Goal: Transaction & Acquisition: Purchase product/service

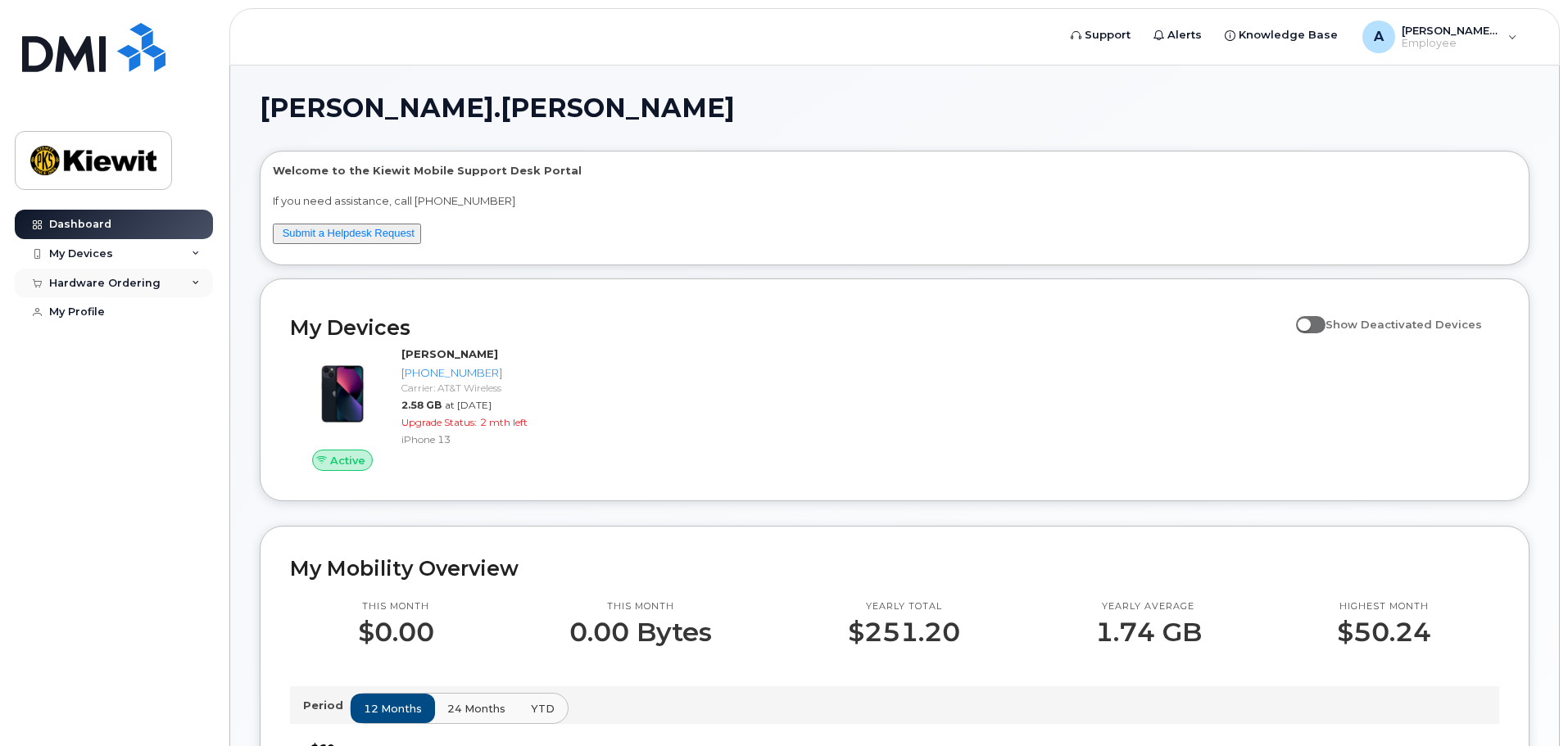
click at [204, 286] on div "Hardware Ordering" at bounding box center [113, 283] width 198 height 30
click at [197, 253] on icon at bounding box center [196, 253] width 9 height 9
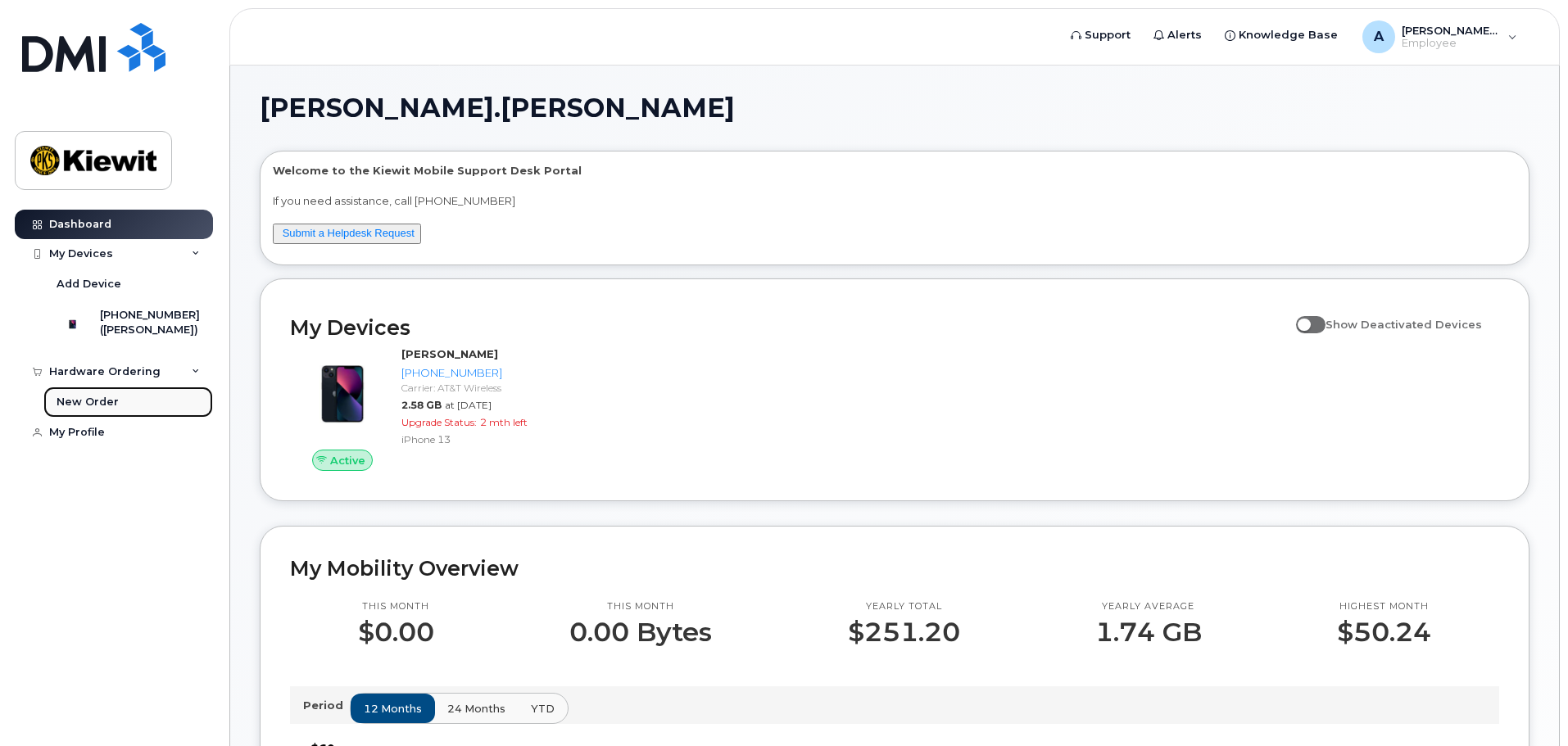
click at [100, 410] on div "New Order" at bounding box center [87, 401] width 62 height 14
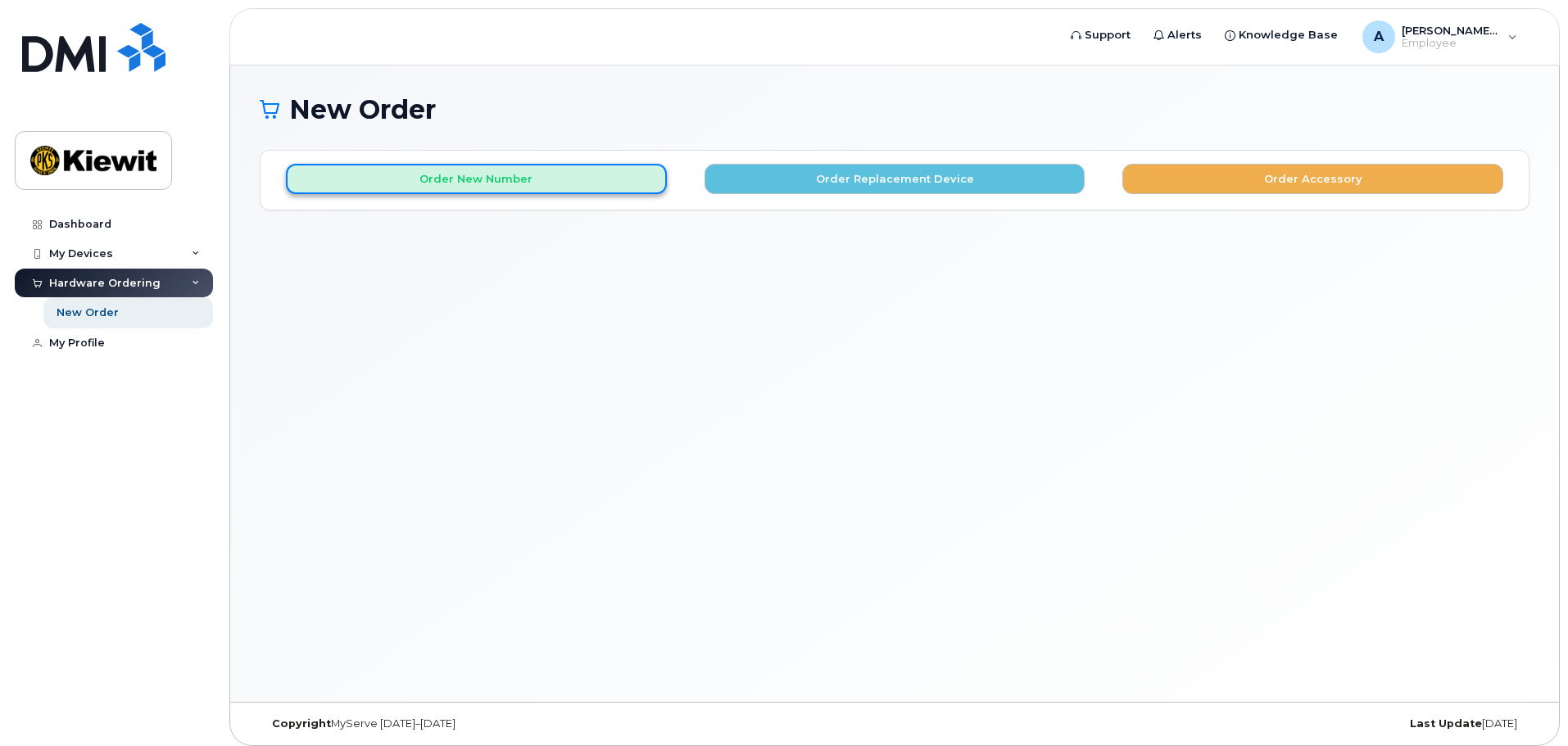
click at [585, 181] on button "Order New Number" at bounding box center [476, 180] width 381 height 31
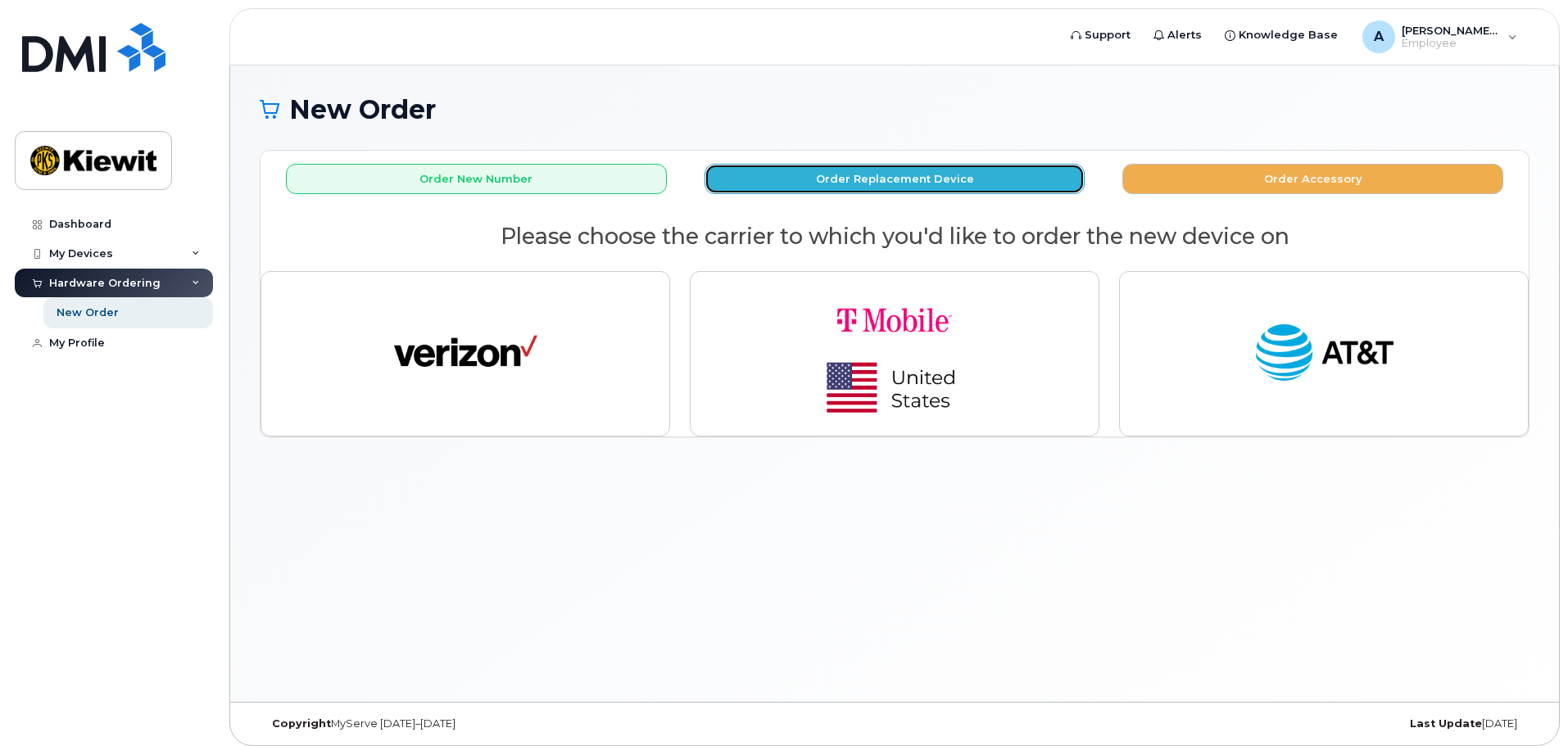
click at [977, 180] on button "Order Replacement Device" at bounding box center [895, 180] width 381 height 31
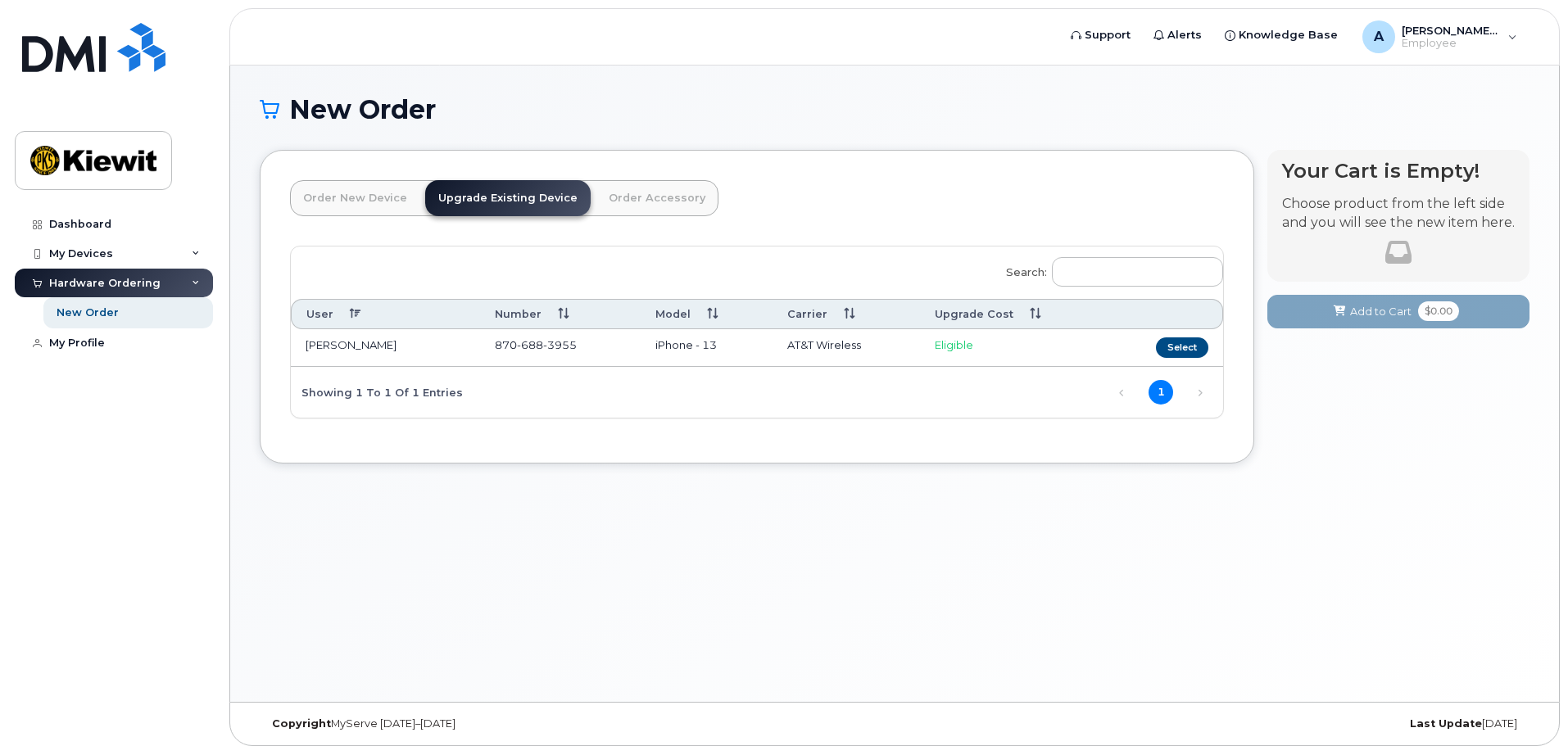
click at [634, 201] on link "Order Accessory" at bounding box center [657, 199] width 123 height 36
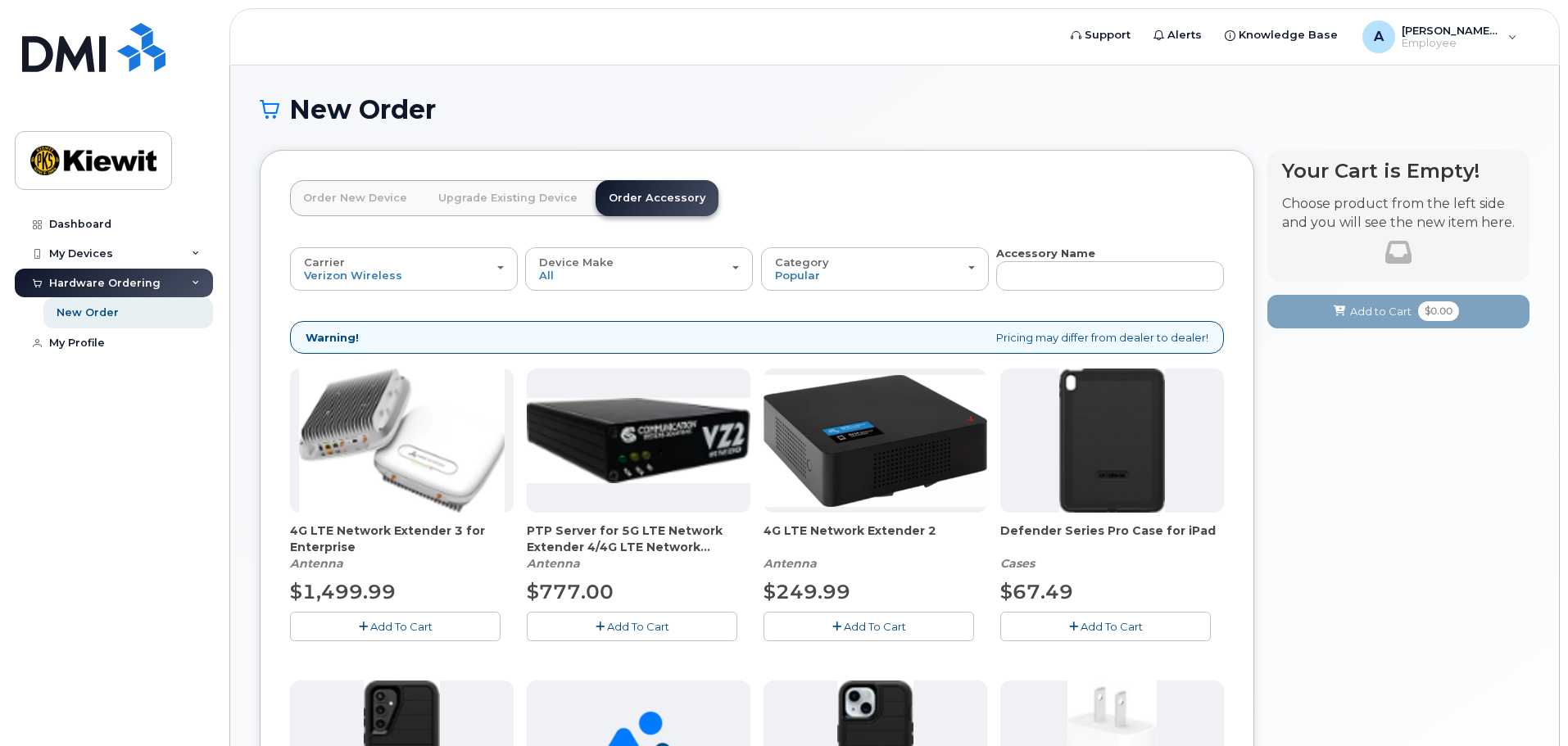
click at [332, 204] on link "Order New Device" at bounding box center [355, 199] width 131 height 36
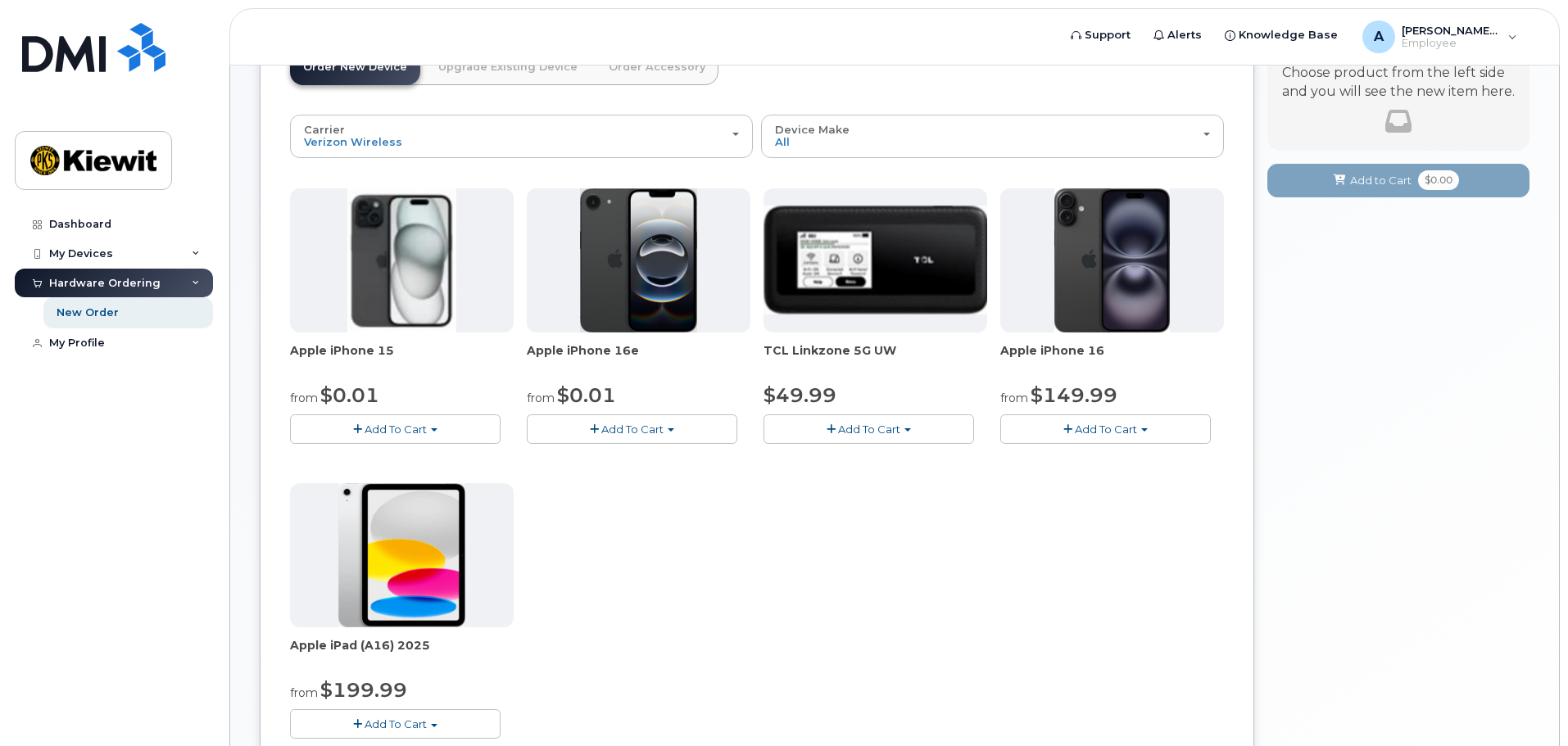
scroll to position [93, 0]
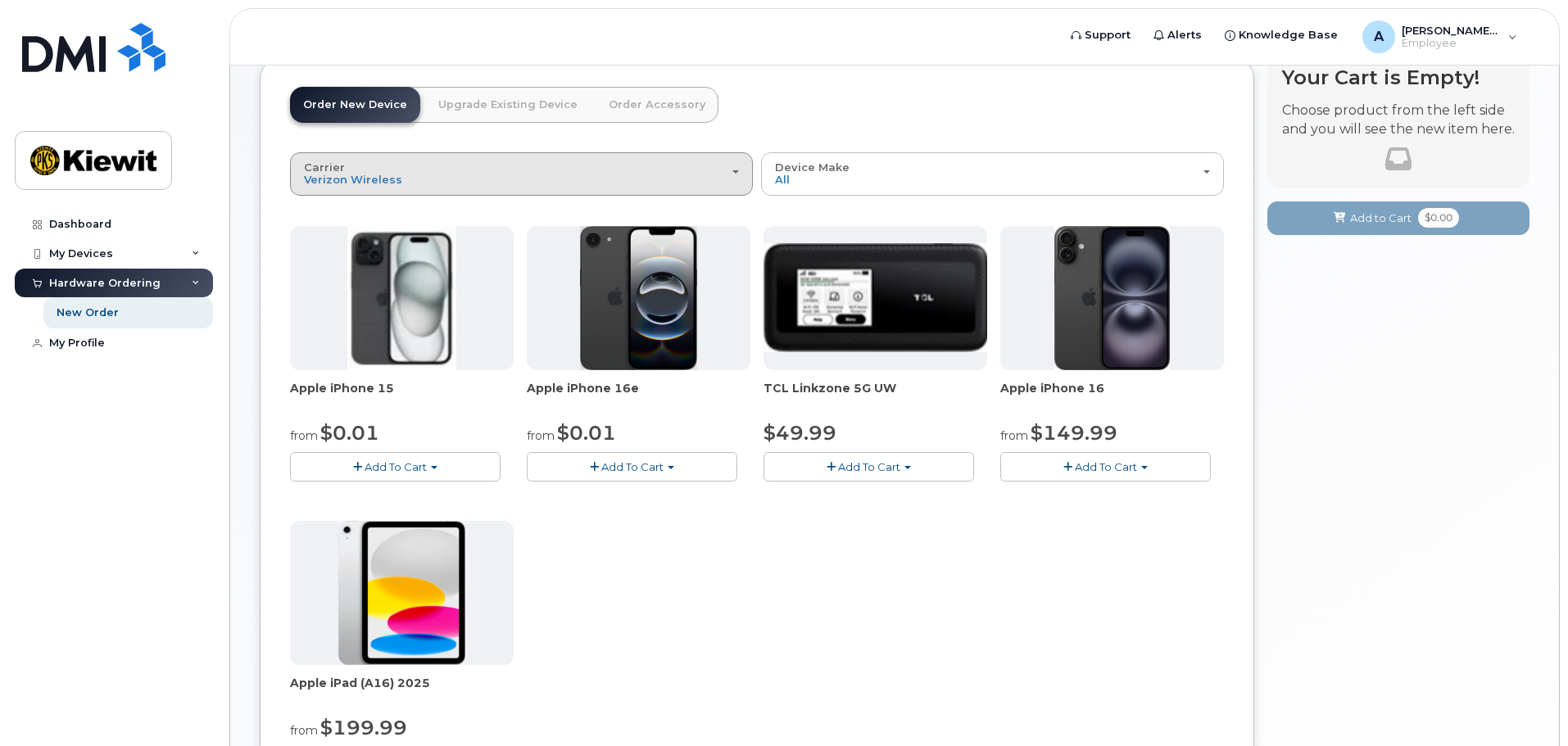
click at [725, 181] on div "Carrier Verizon Wireless T-Mobile AT&T Wireless" at bounding box center [521, 174] width 435 height 25
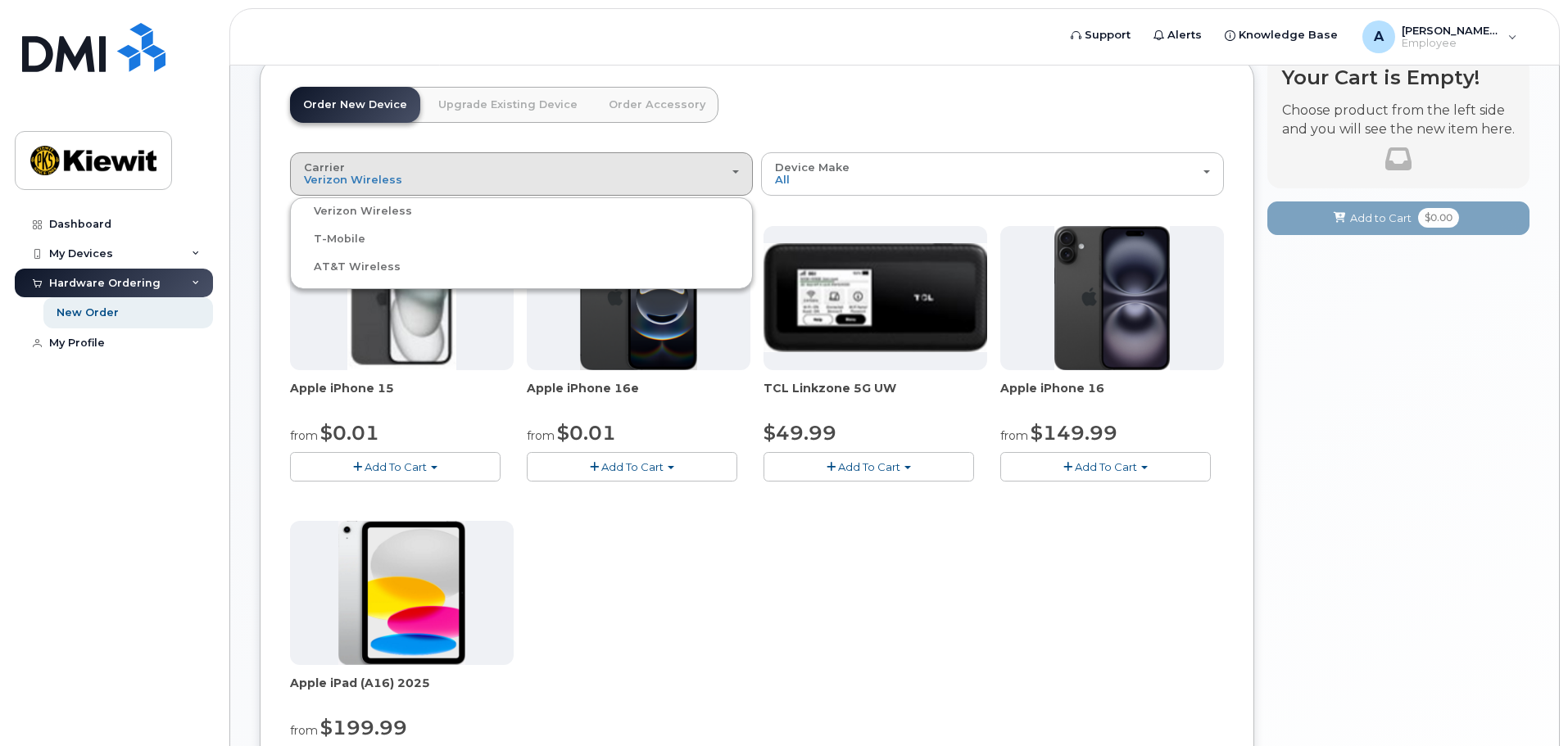
click at [334, 241] on label "T-Mobile" at bounding box center [329, 239] width 71 height 19
click at [0, 0] on input "T-Mobile" at bounding box center [0, 0] width 0 height 0
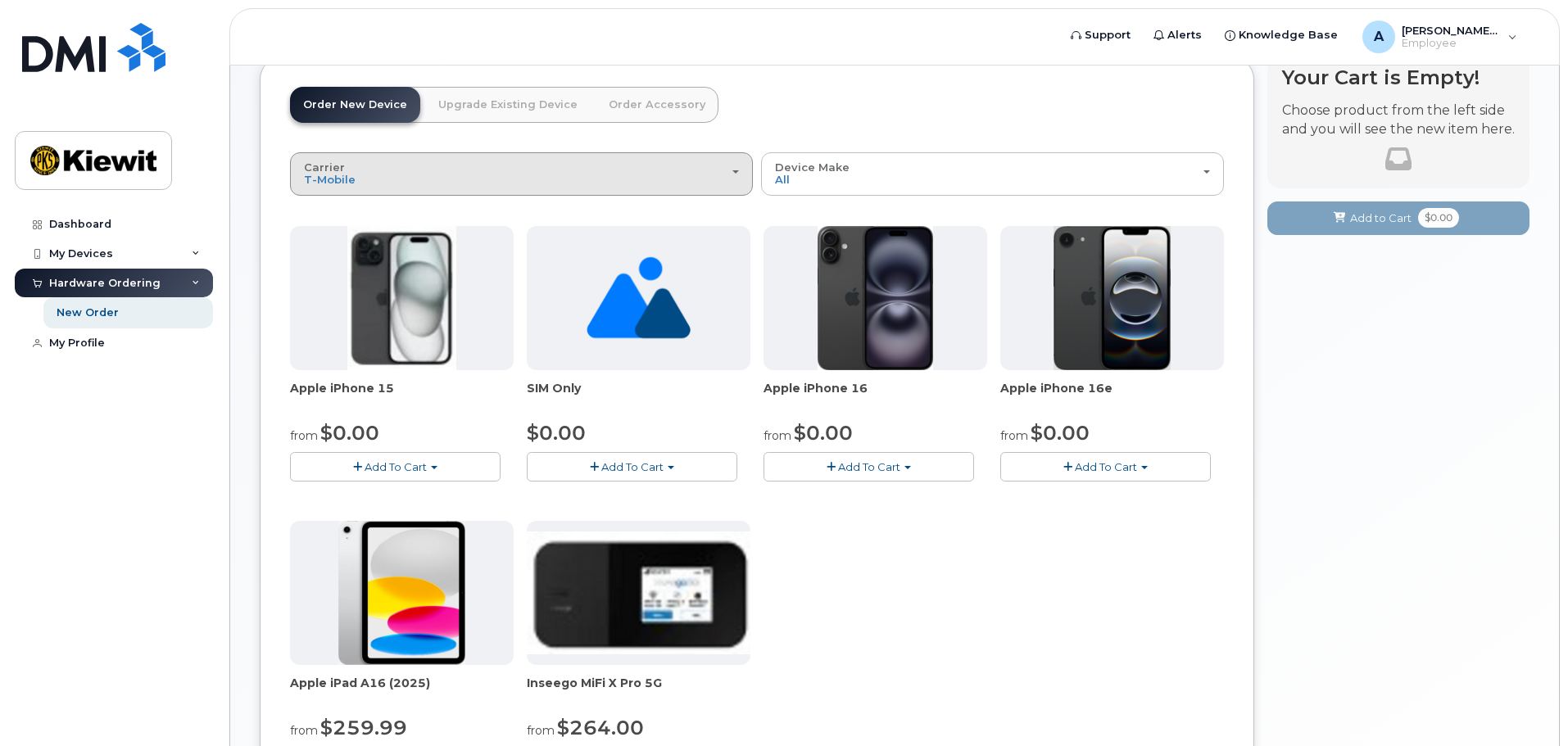
click at [632, 180] on div "Carrier Verizon Wireless T-Mobile AT&T Wireless" at bounding box center [521, 174] width 435 height 25
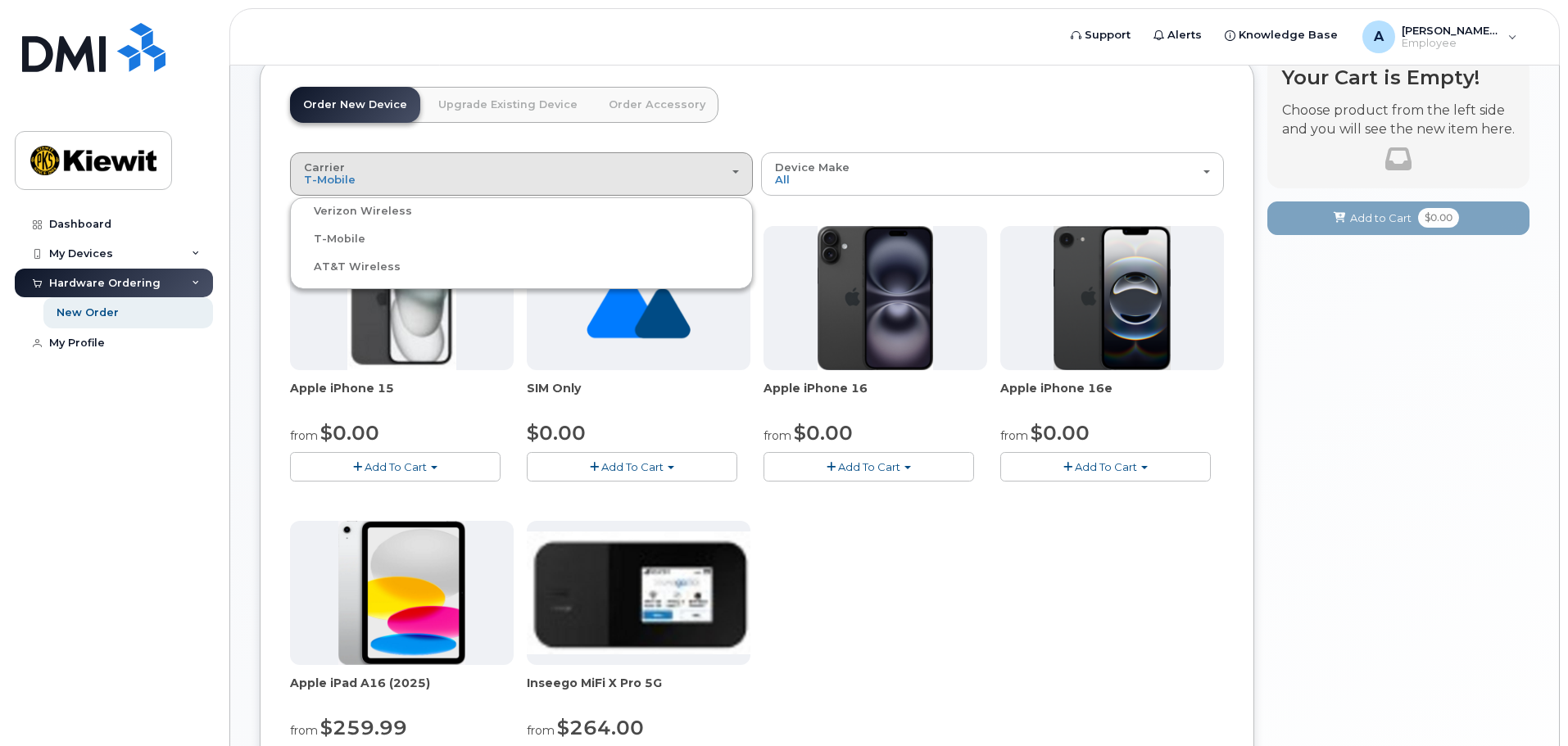
click at [374, 270] on label "AT&T Wireless" at bounding box center [347, 267] width 107 height 19
click at [0, 0] on input "AT&T Wireless" at bounding box center [0, 0] width 0 height 0
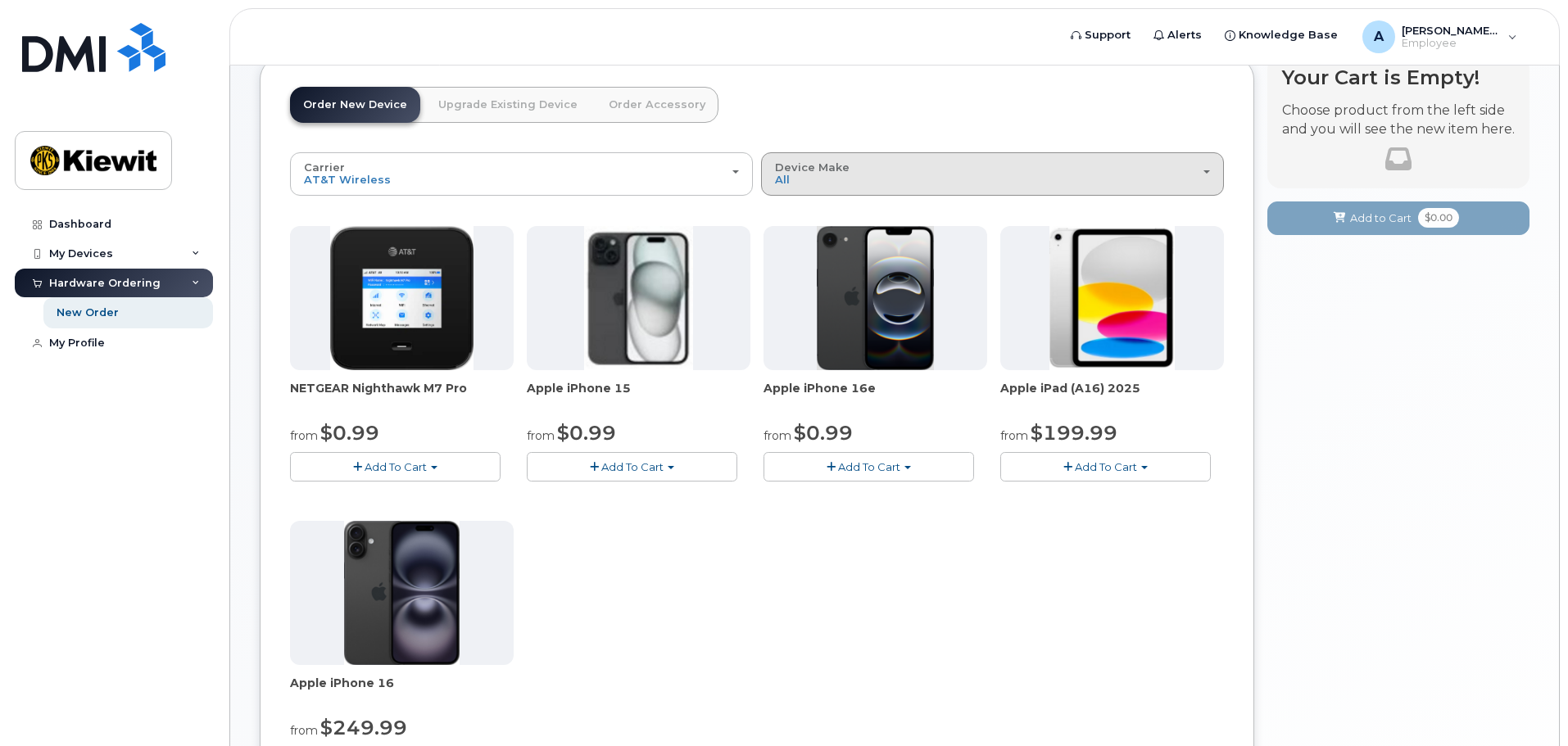
click at [930, 184] on div "Device Make All iPhone Modem Tablet" at bounding box center [992, 174] width 435 height 25
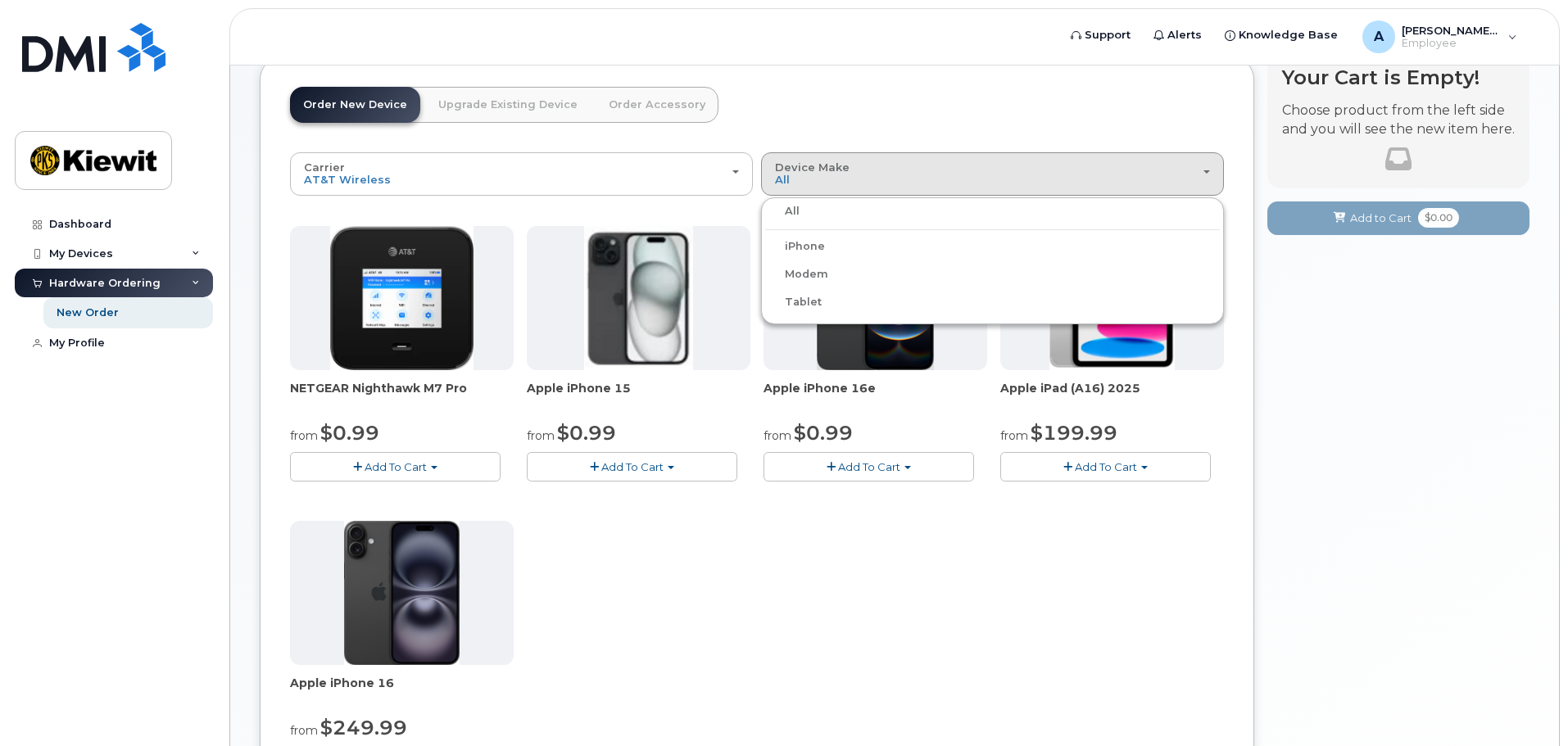
click at [801, 303] on label "Tablet" at bounding box center [793, 302] width 57 height 19
click at [0, 0] on input "Tablet" at bounding box center [0, 0] width 0 height 0
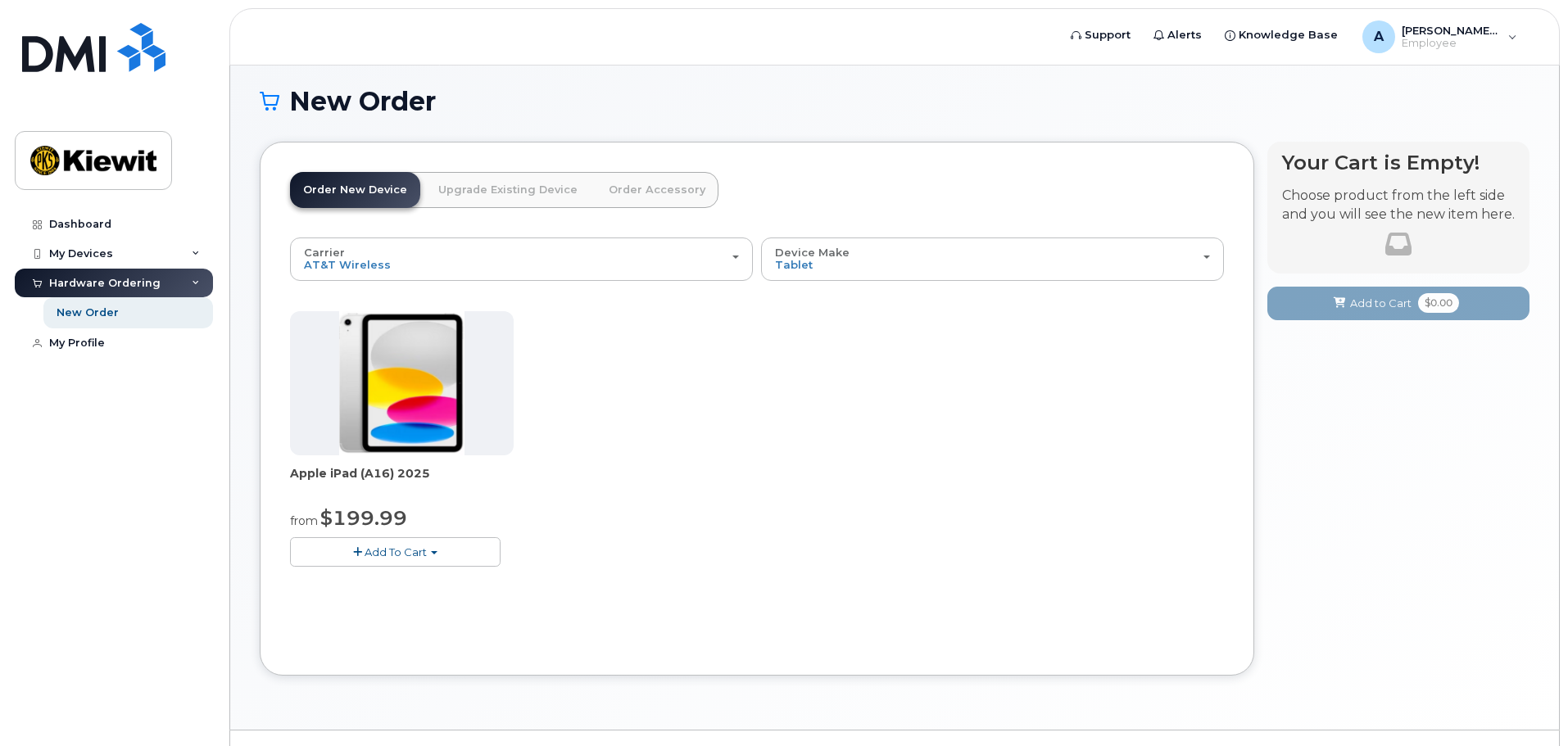
scroll to position [44, 0]
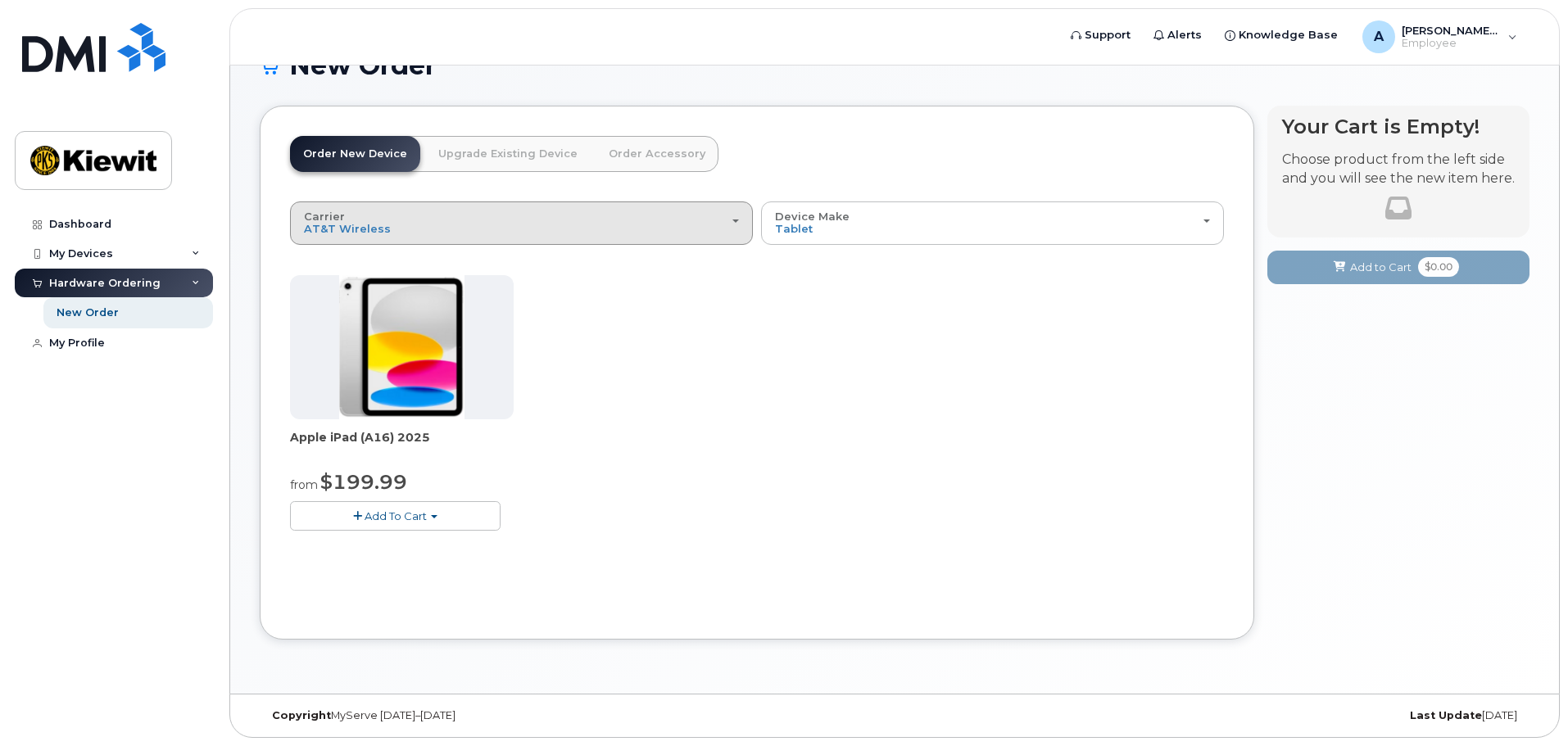
click at [685, 236] on button "Carrier Verizon Wireless T-Mobile AT&T Wireless" at bounding box center [521, 223] width 463 height 42
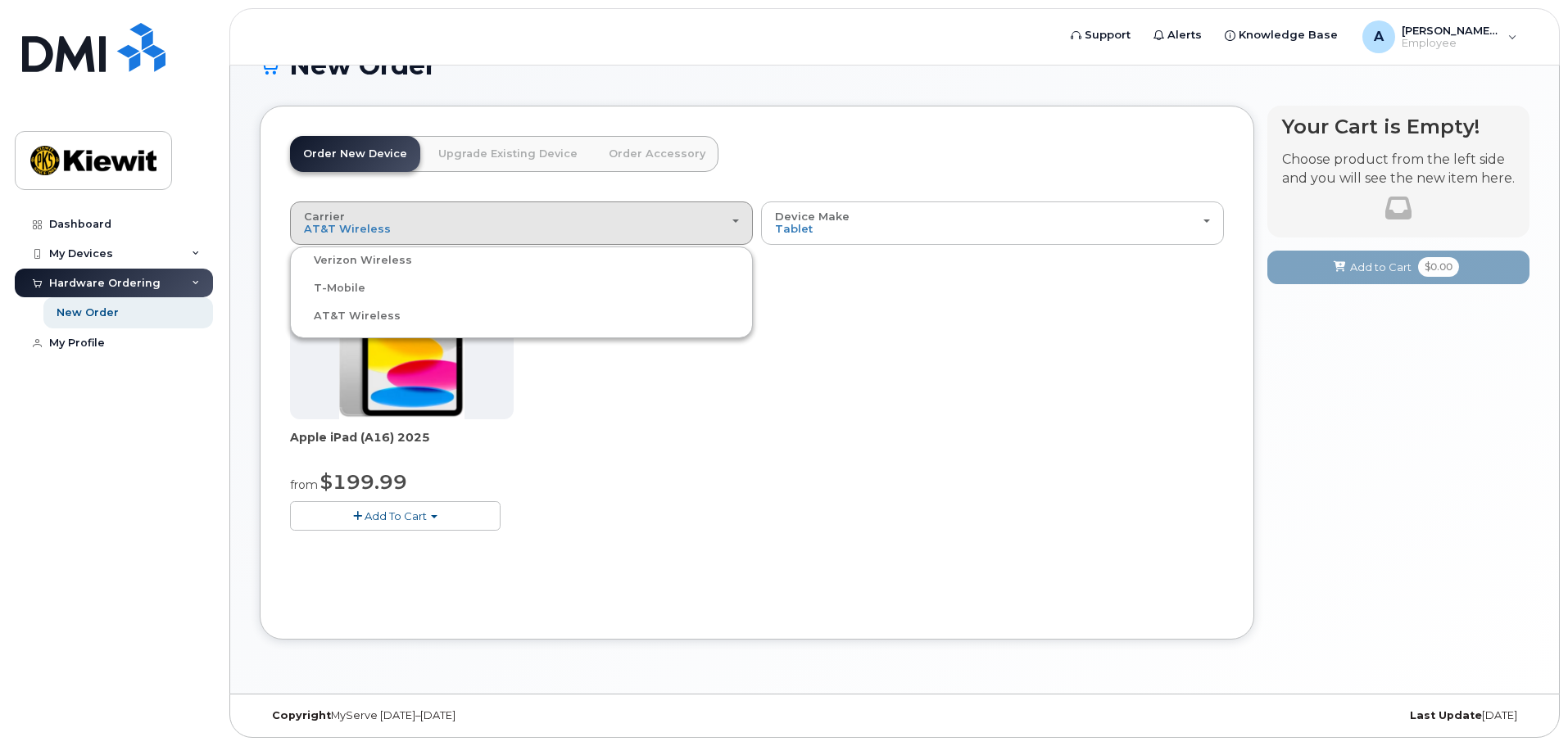
click at [945, 505] on div "Apple iPad (A16) 2025 from $199.99 Add To Cart $499.99 - Full Retail (128GB) $1…" at bounding box center [757, 416] width 934 height 281
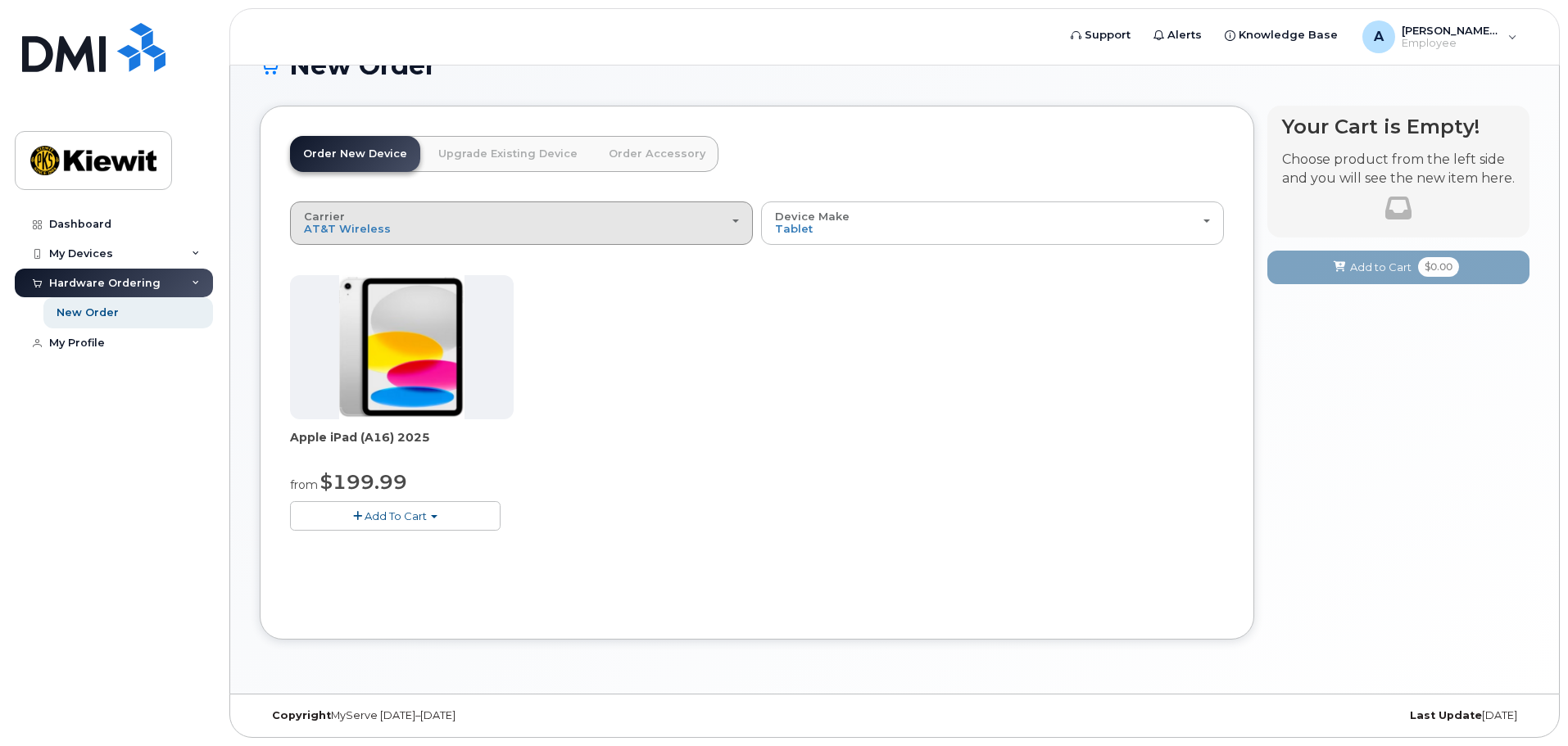
click at [617, 232] on div "Carrier Verizon Wireless T-Mobile AT&T Wireless" at bounding box center [521, 223] width 435 height 25
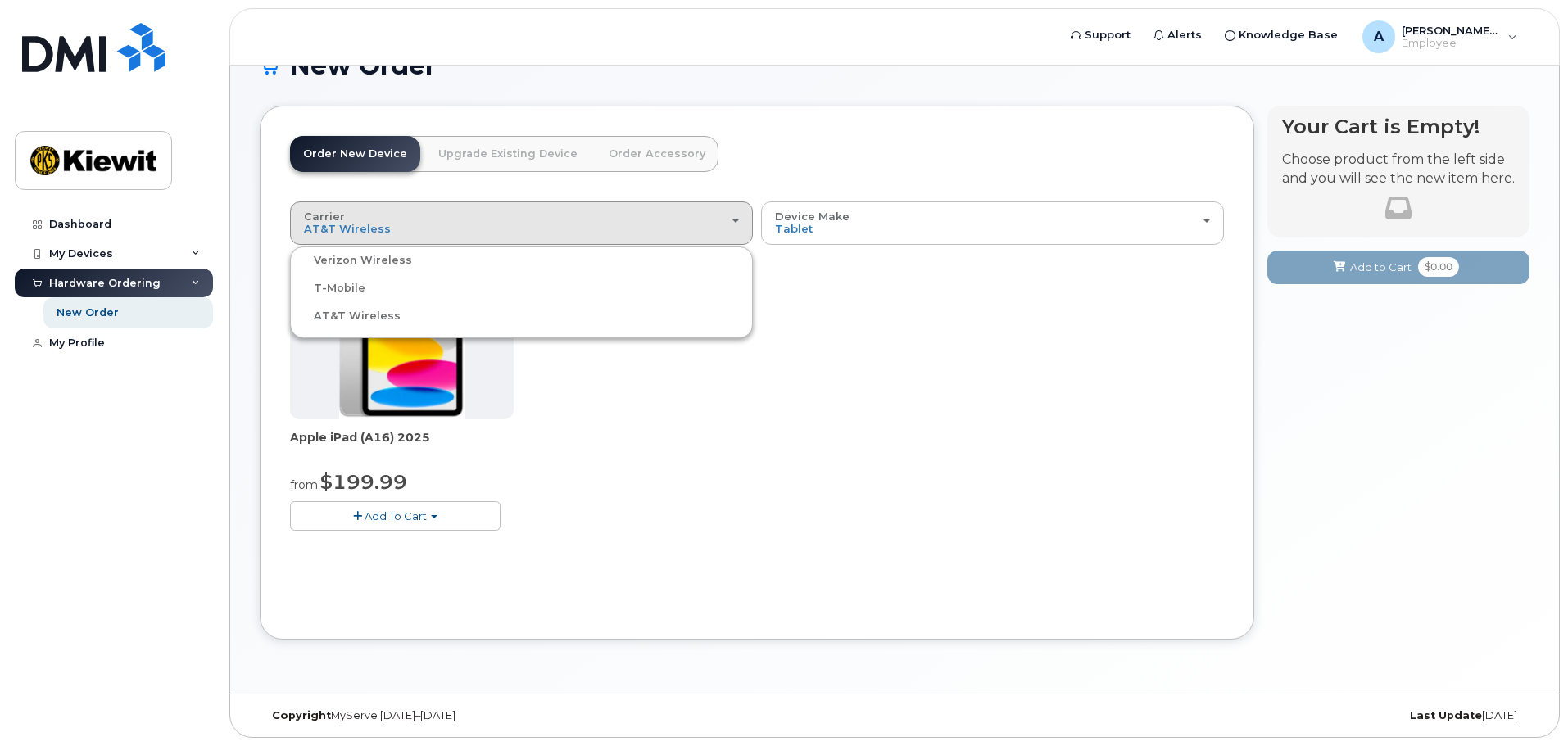
click at [362, 289] on div "T-Mobile" at bounding box center [520, 288] width 454 height 19
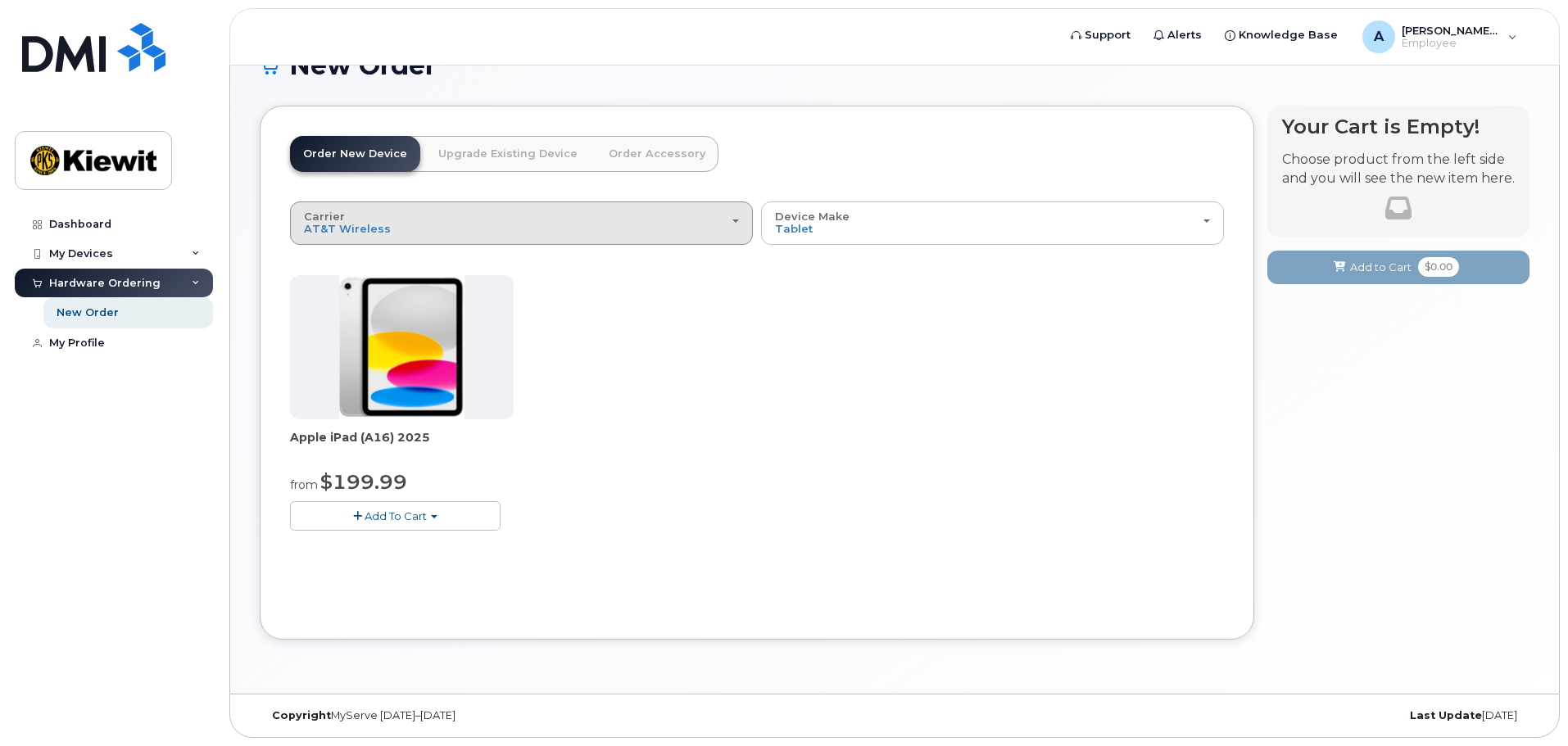
click at [425, 233] on div "Carrier Verizon Wireless T-Mobile AT&T Wireless" at bounding box center [521, 223] width 435 height 25
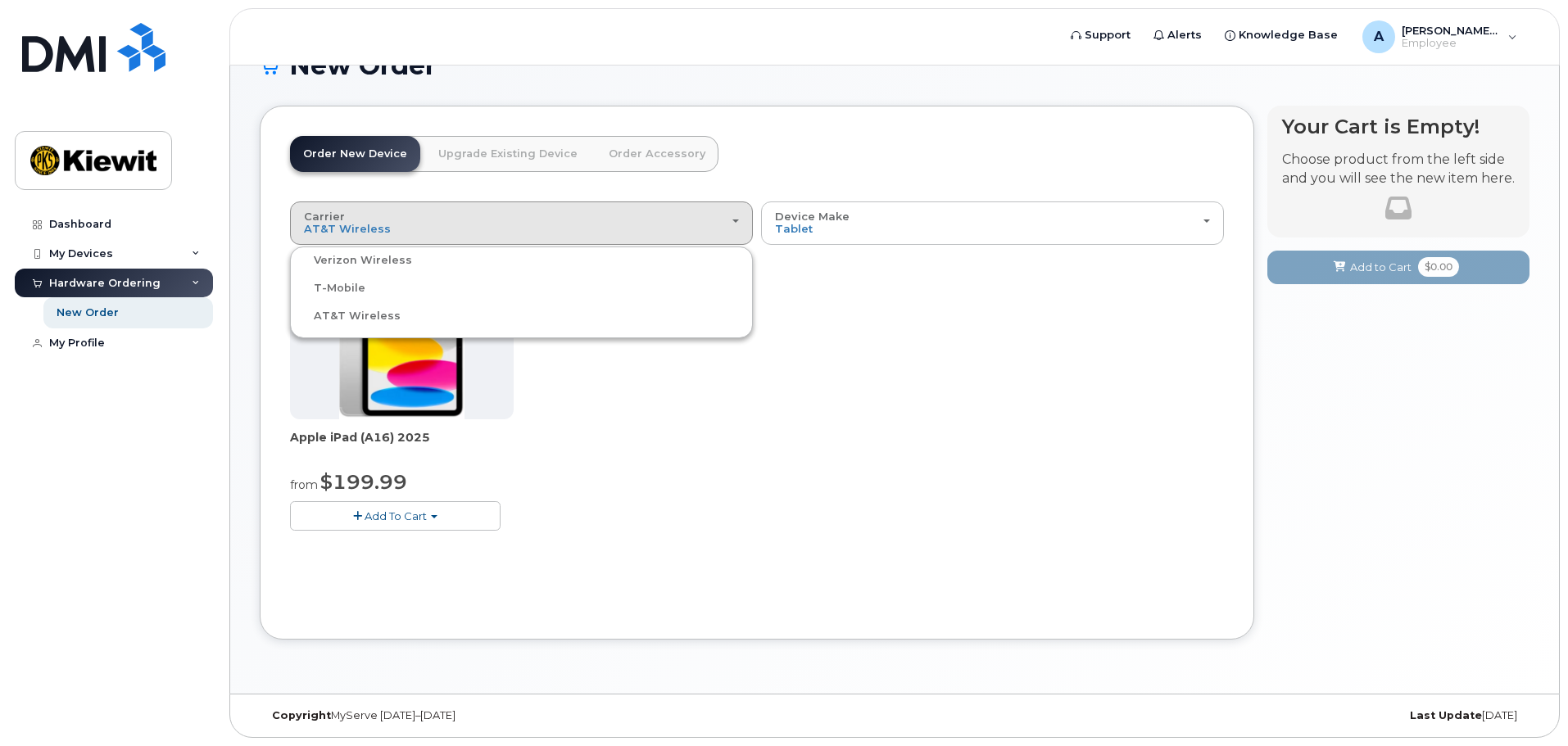
click at [339, 289] on label "T-Mobile" at bounding box center [329, 288] width 71 height 19
click at [0, 0] on input "T-Mobile" at bounding box center [0, 0] width 0 height 0
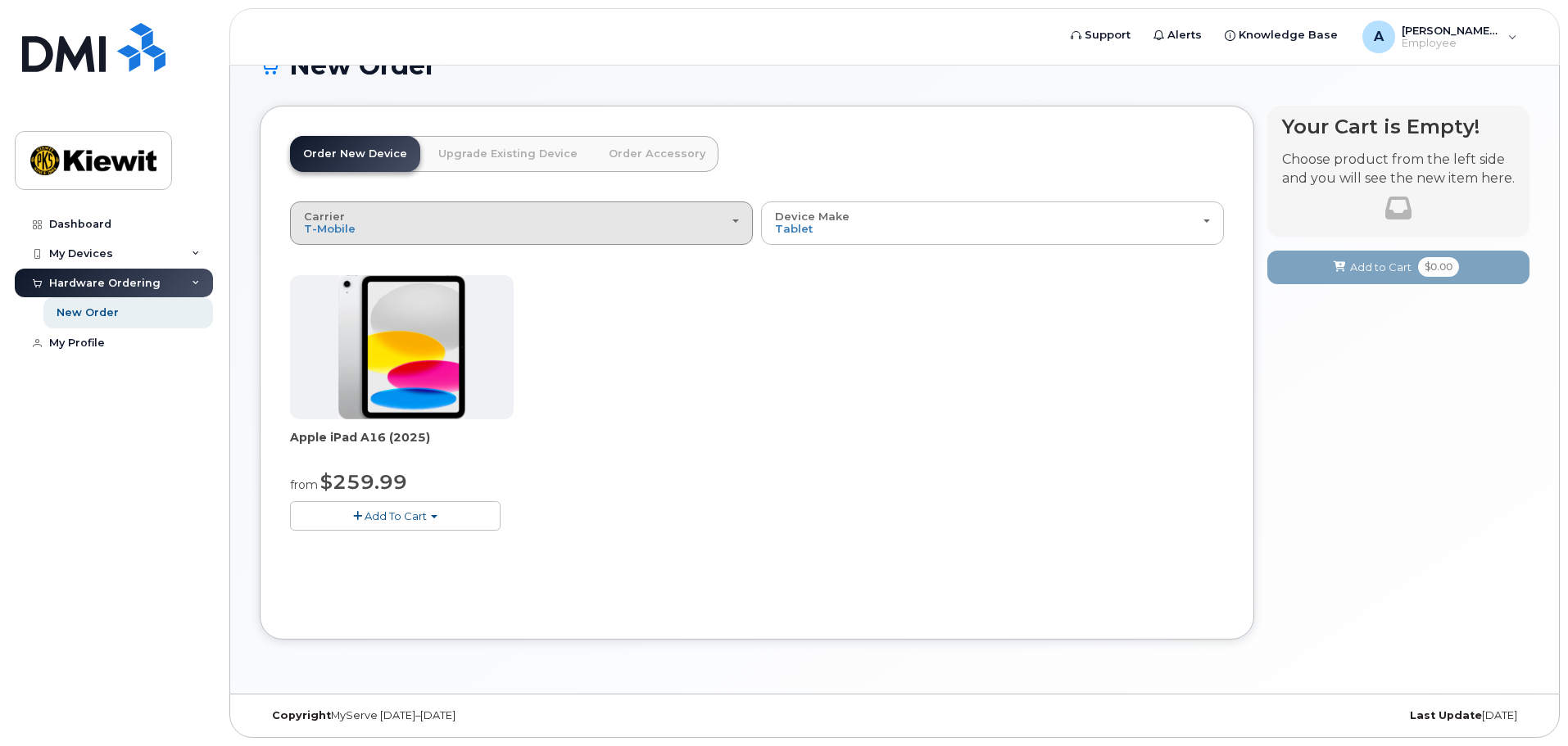
click at [503, 238] on button "Carrier Verizon Wireless T-Mobile AT&T Wireless" at bounding box center [521, 223] width 463 height 42
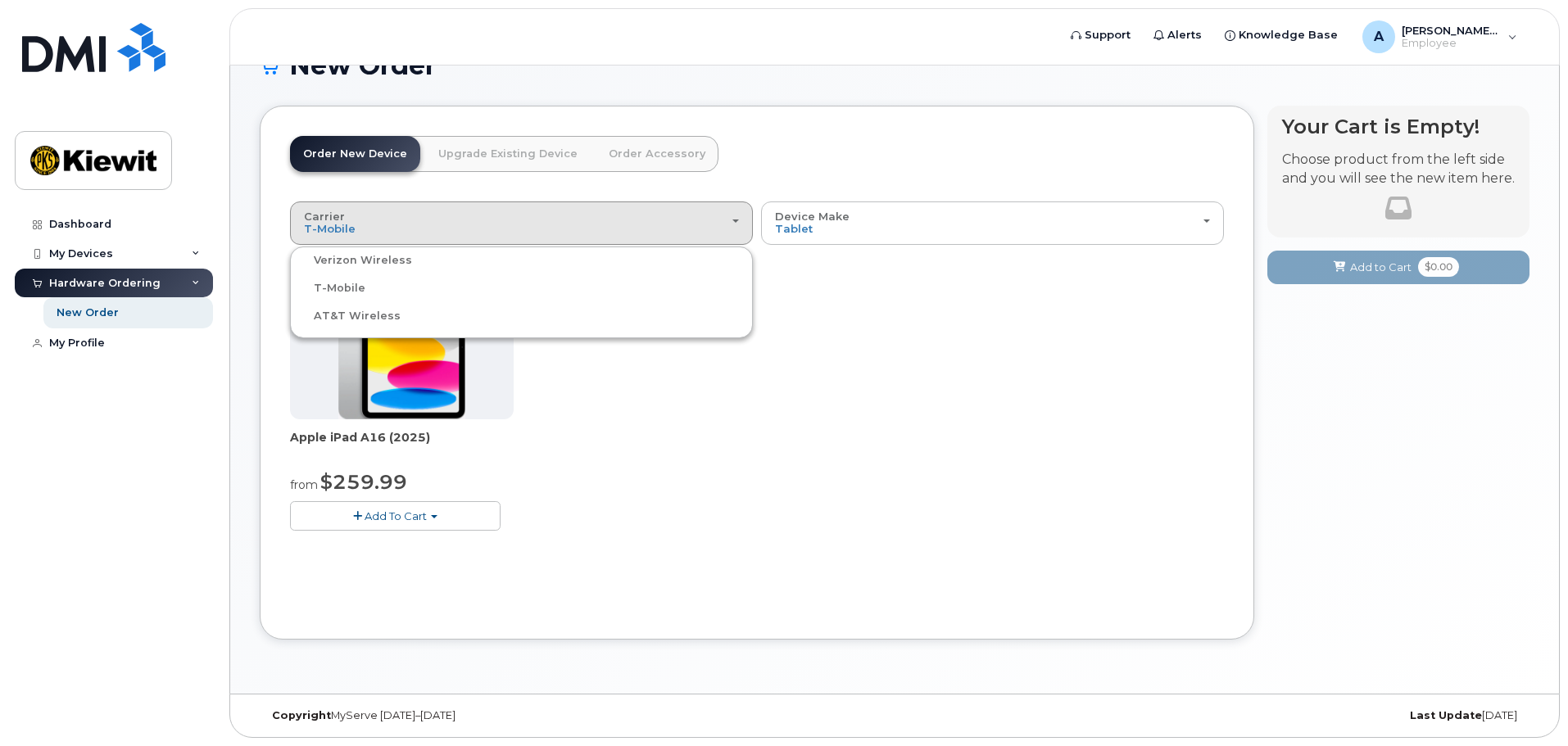
click at [365, 262] on label "Verizon Wireless" at bounding box center [352, 260] width 118 height 19
click at [0, 0] on input "Verizon Wireless" at bounding box center [0, 0] width 0 height 0
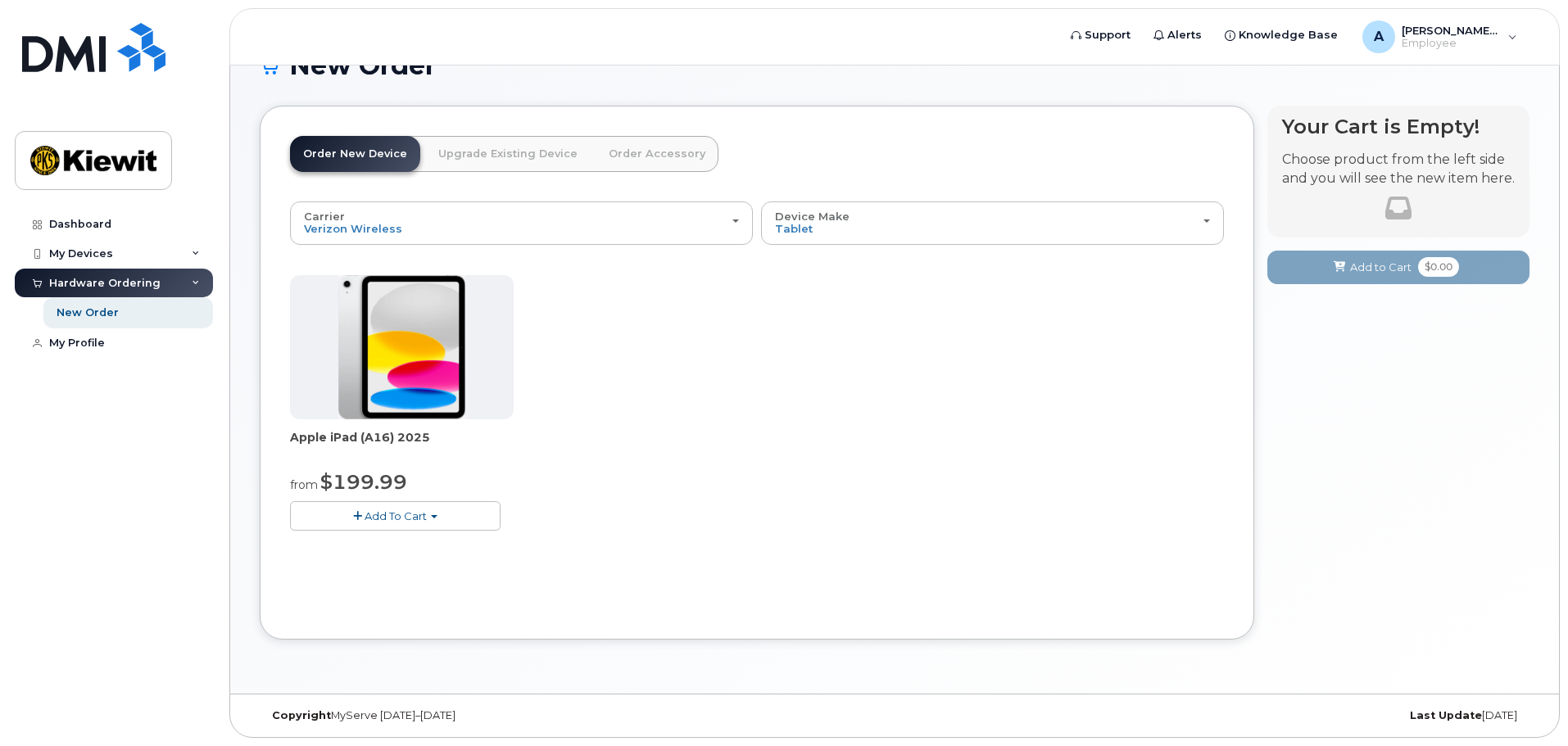
click at [665, 156] on link "Order Accessory" at bounding box center [657, 155] width 123 height 36
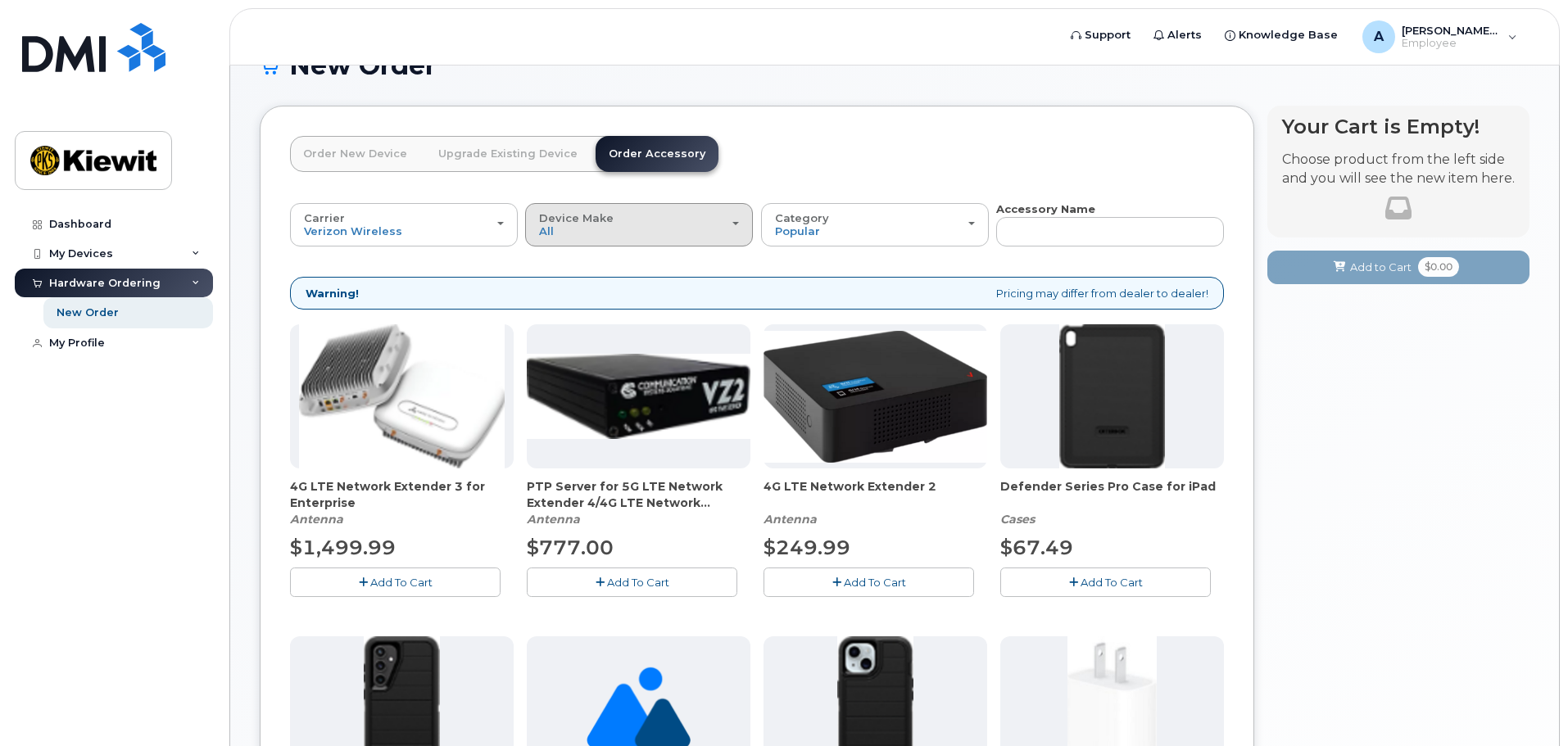
click at [650, 234] on div "Device Make All Android iPhone Tablet" at bounding box center [639, 225] width 200 height 25
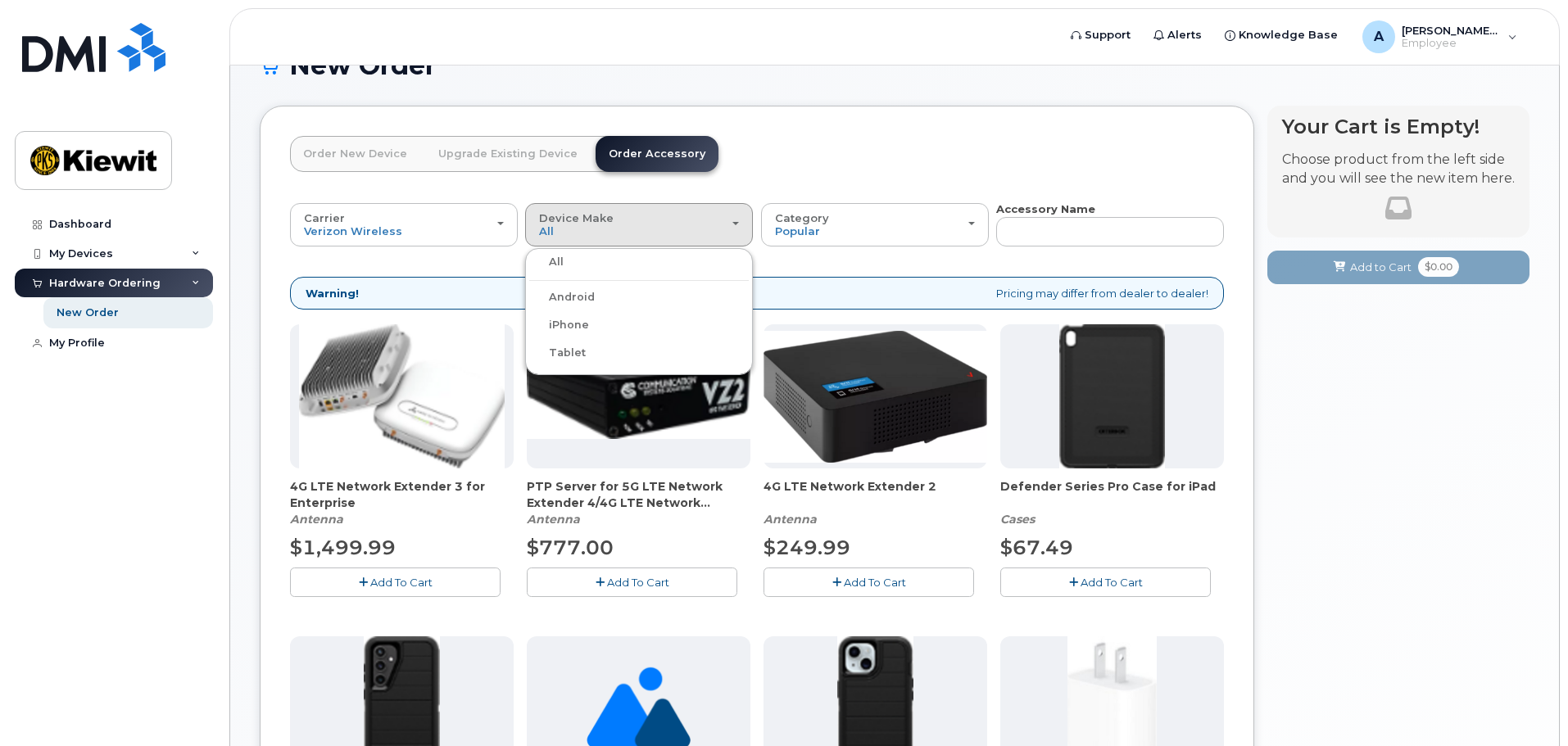
click at [571, 353] on label "Tablet" at bounding box center [557, 352] width 57 height 19
click at [0, 0] on input "Tablet" at bounding box center [0, 0] width 0 height 0
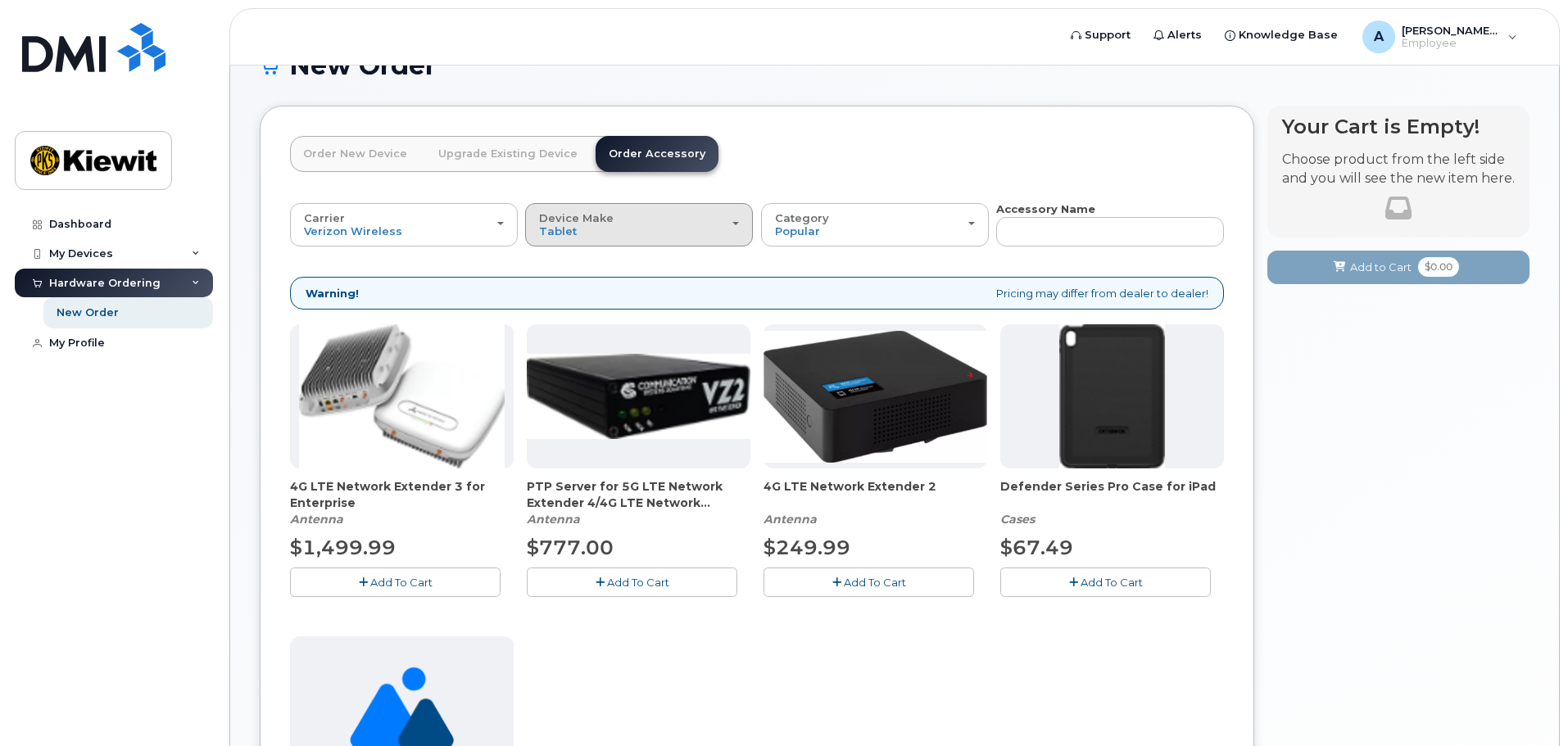
click at [672, 220] on div "Device Make All Android iPhone Tablet" at bounding box center [639, 225] width 200 height 25
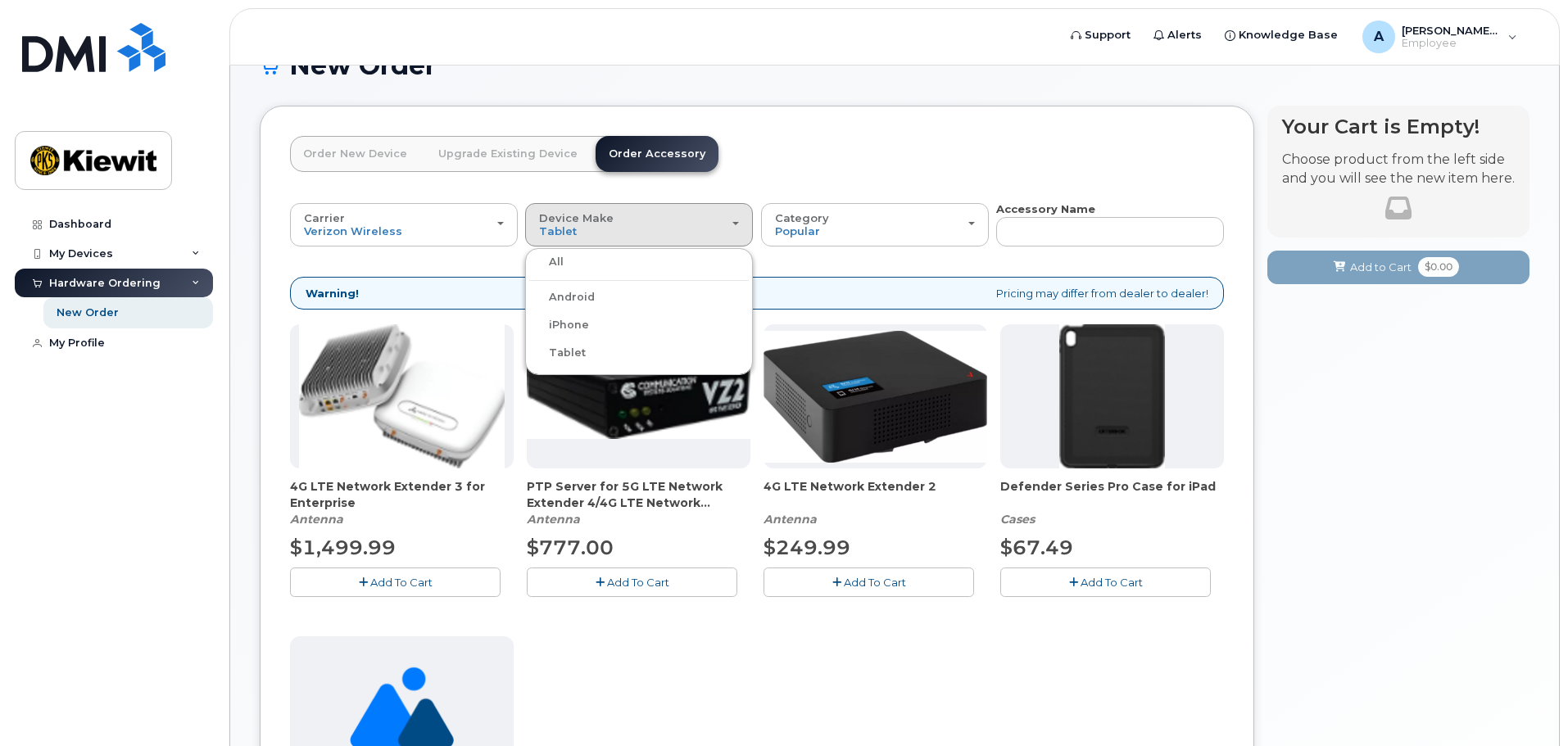
click at [615, 269] on div "All" at bounding box center [639, 262] width 220 height 19
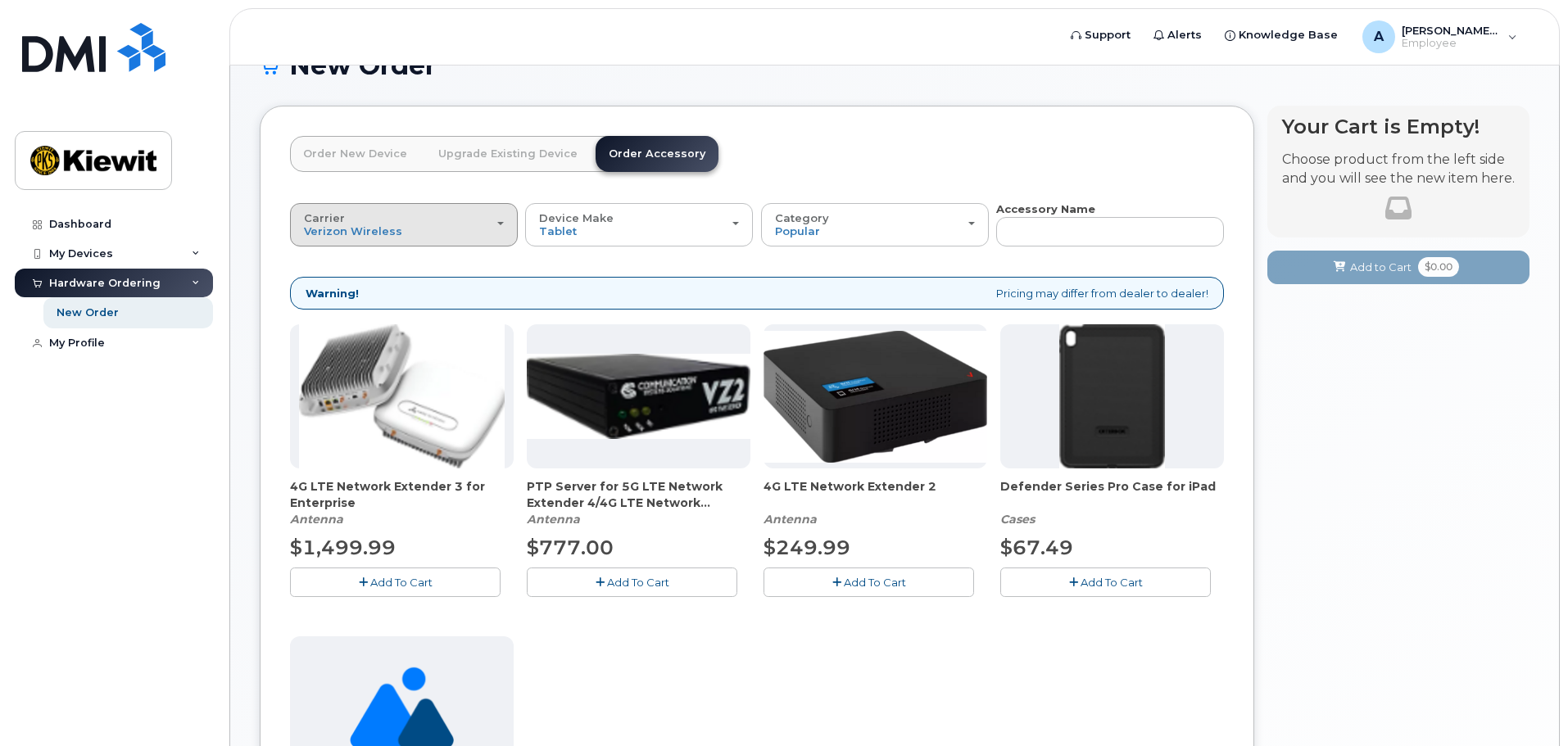
click at [472, 229] on div "Carrier Verizon Wireless T-Mobile AT&T Wireless" at bounding box center [404, 225] width 200 height 25
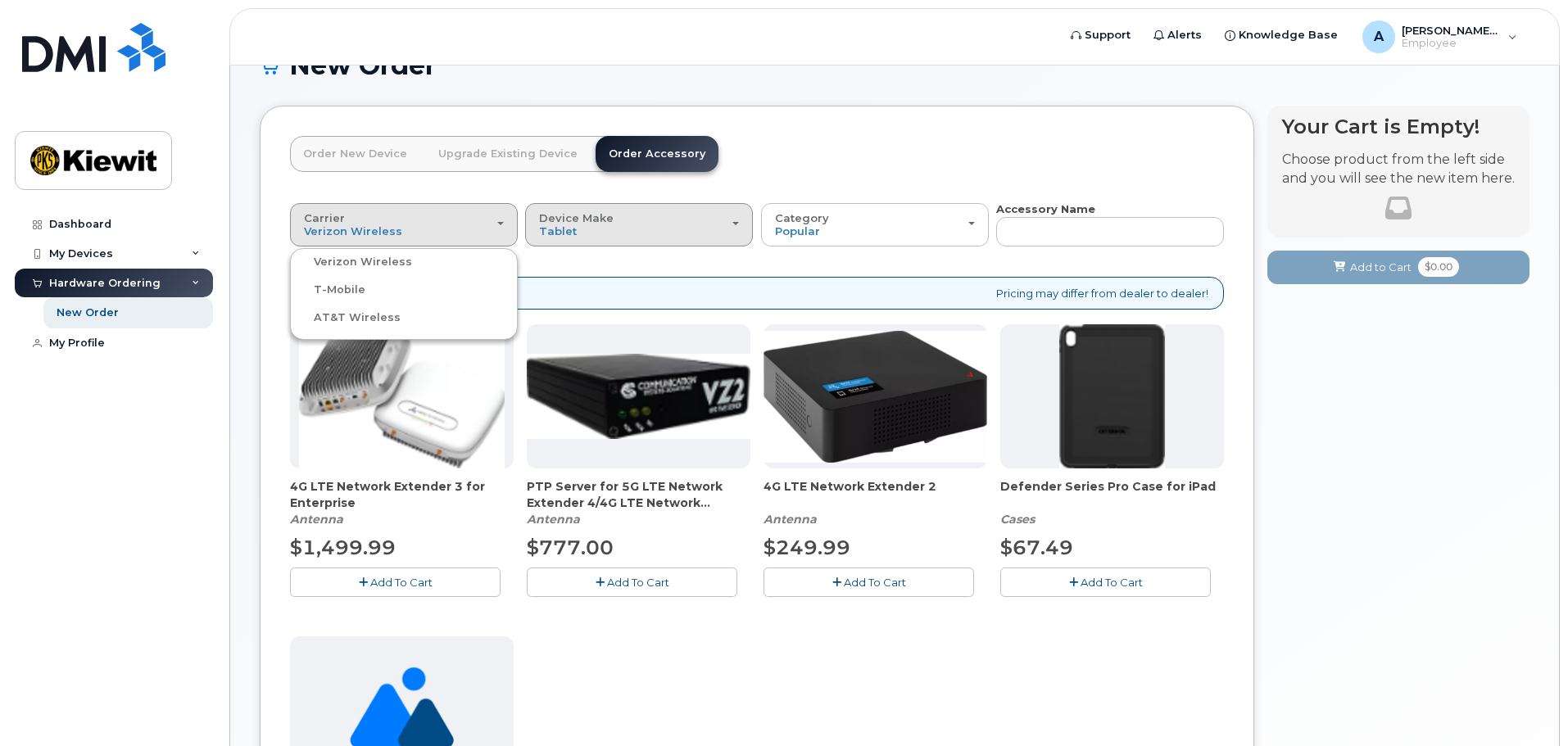
click at [618, 237] on div "Device Make All Android iPhone Tablet" at bounding box center [639, 225] width 200 height 25
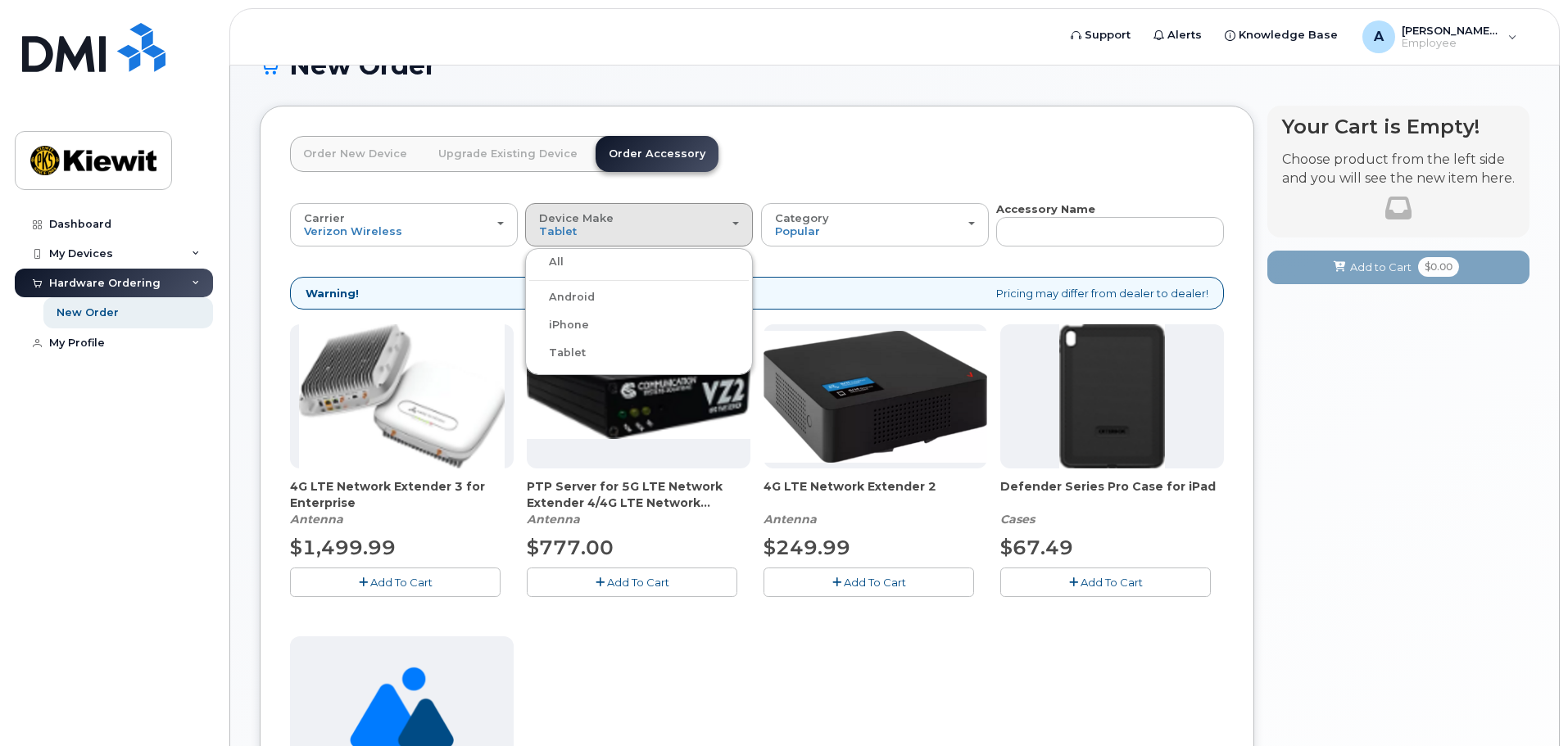
click at [549, 262] on label "All" at bounding box center [546, 262] width 35 height 19
click at [0, 0] on input "All" at bounding box center [0, 0] width 0 height 0
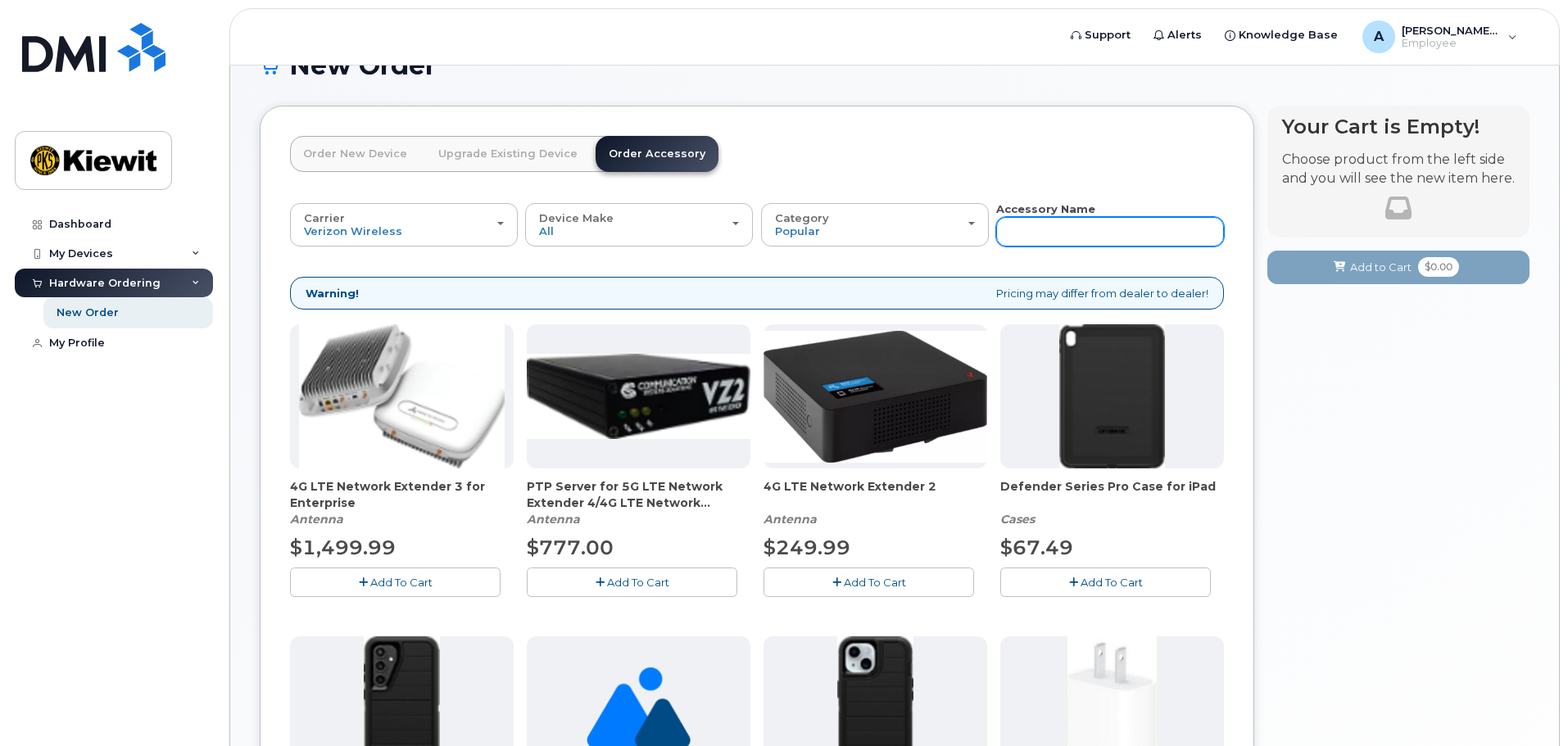
click at [1036, 238] on input "text" at bounding box center [1109, 231] width 228 height 30
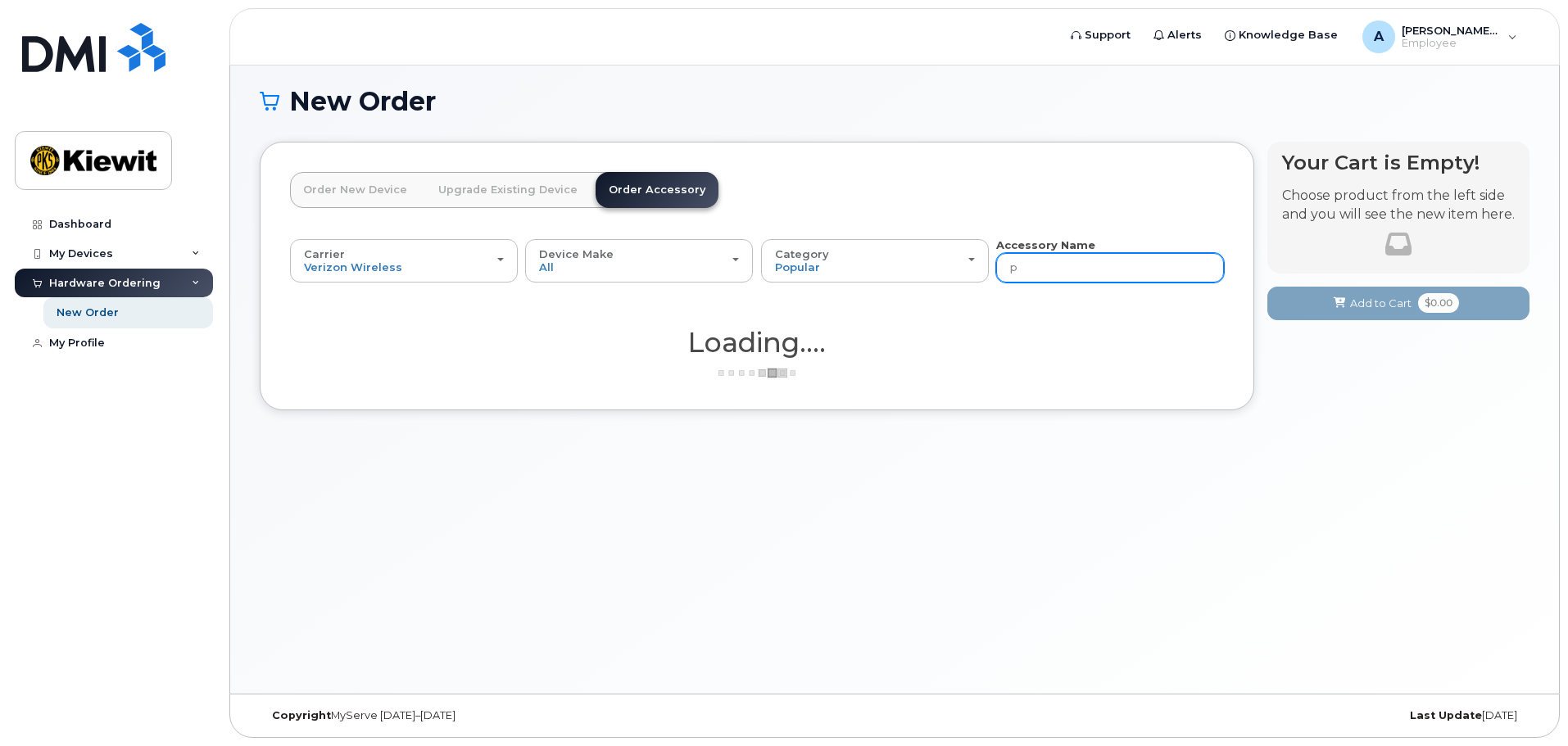
scroll to position [9, 0]
type input "penc"
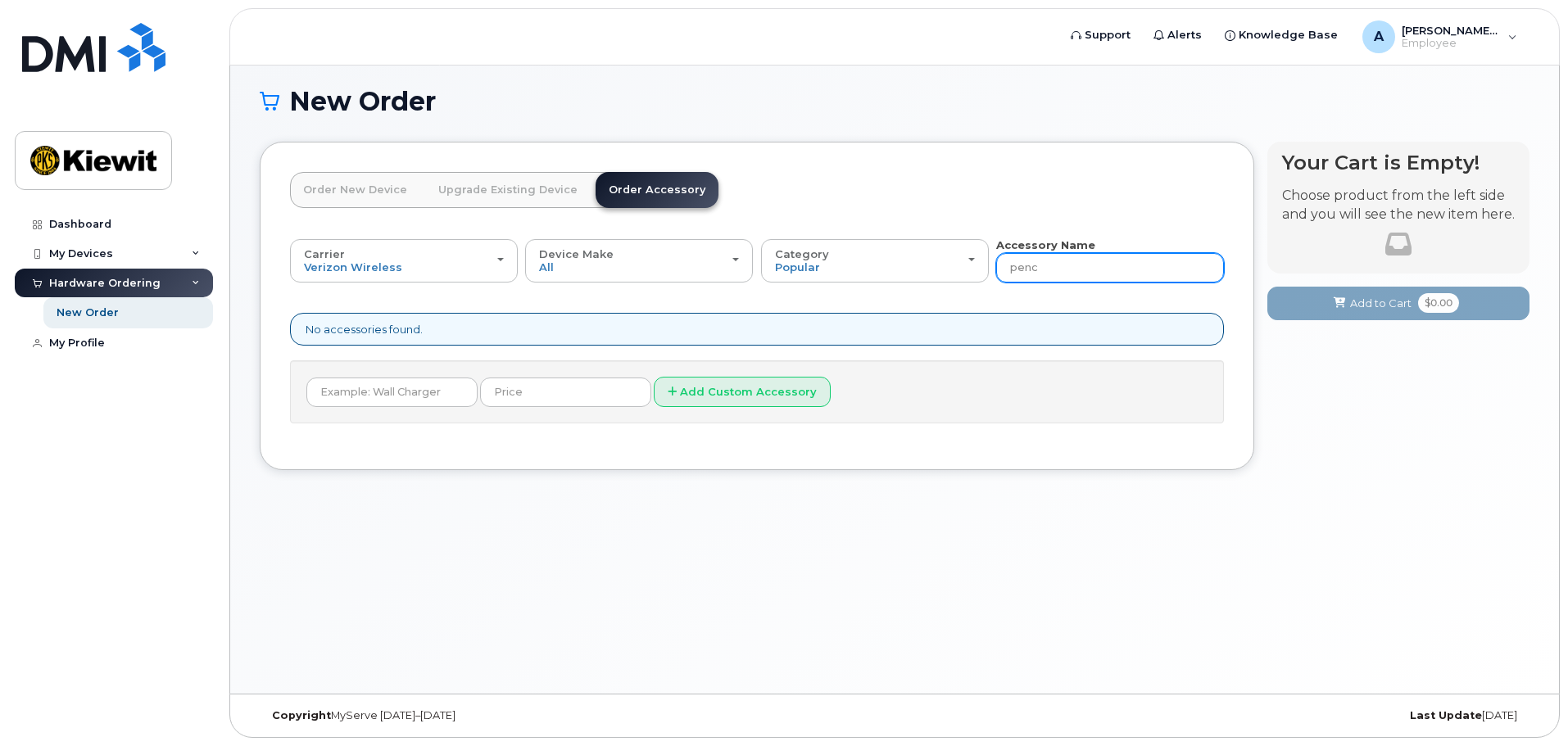
click at [1051, 267] on input "penc" at bounding box center [1109, 268] width 228 height 30
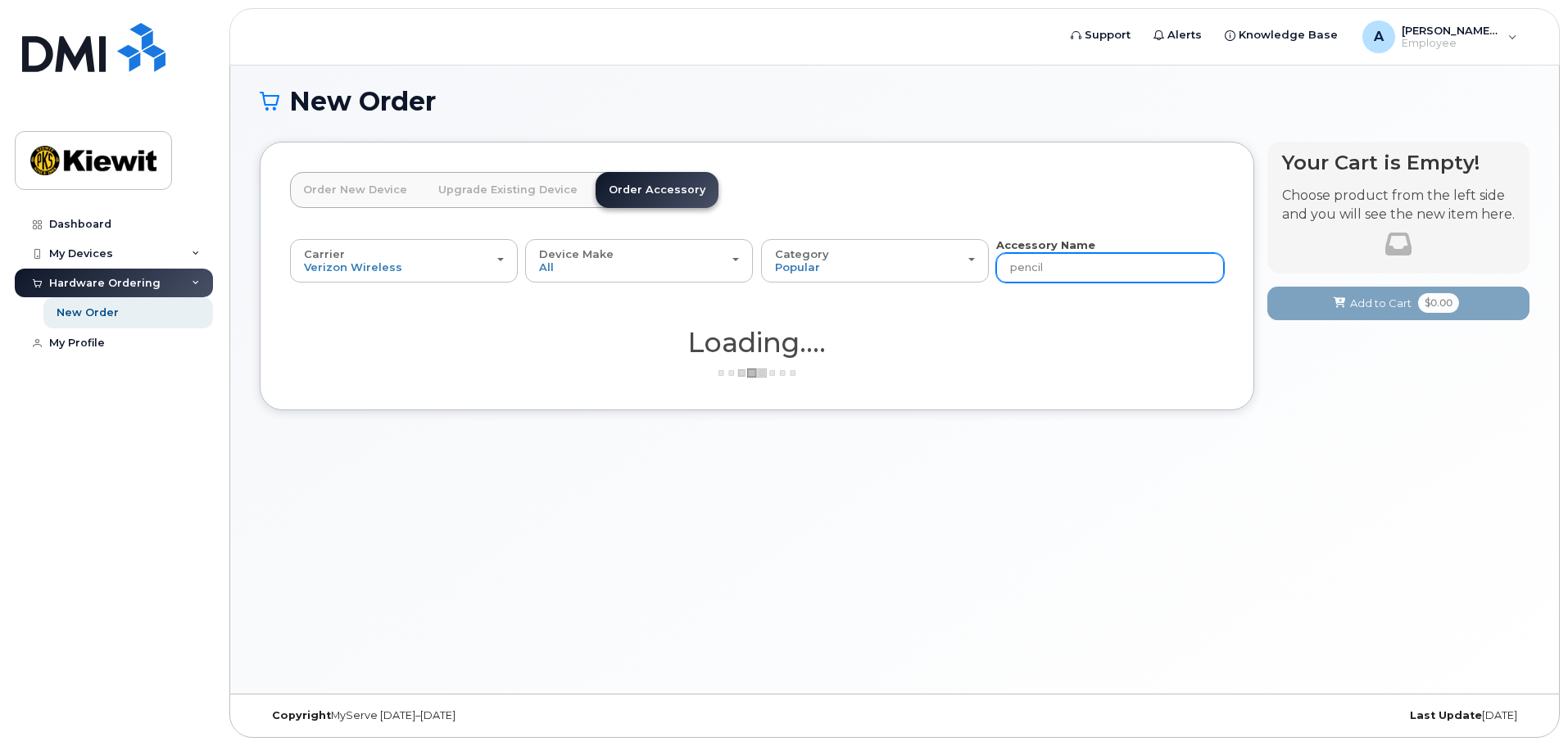
type input "pencil"
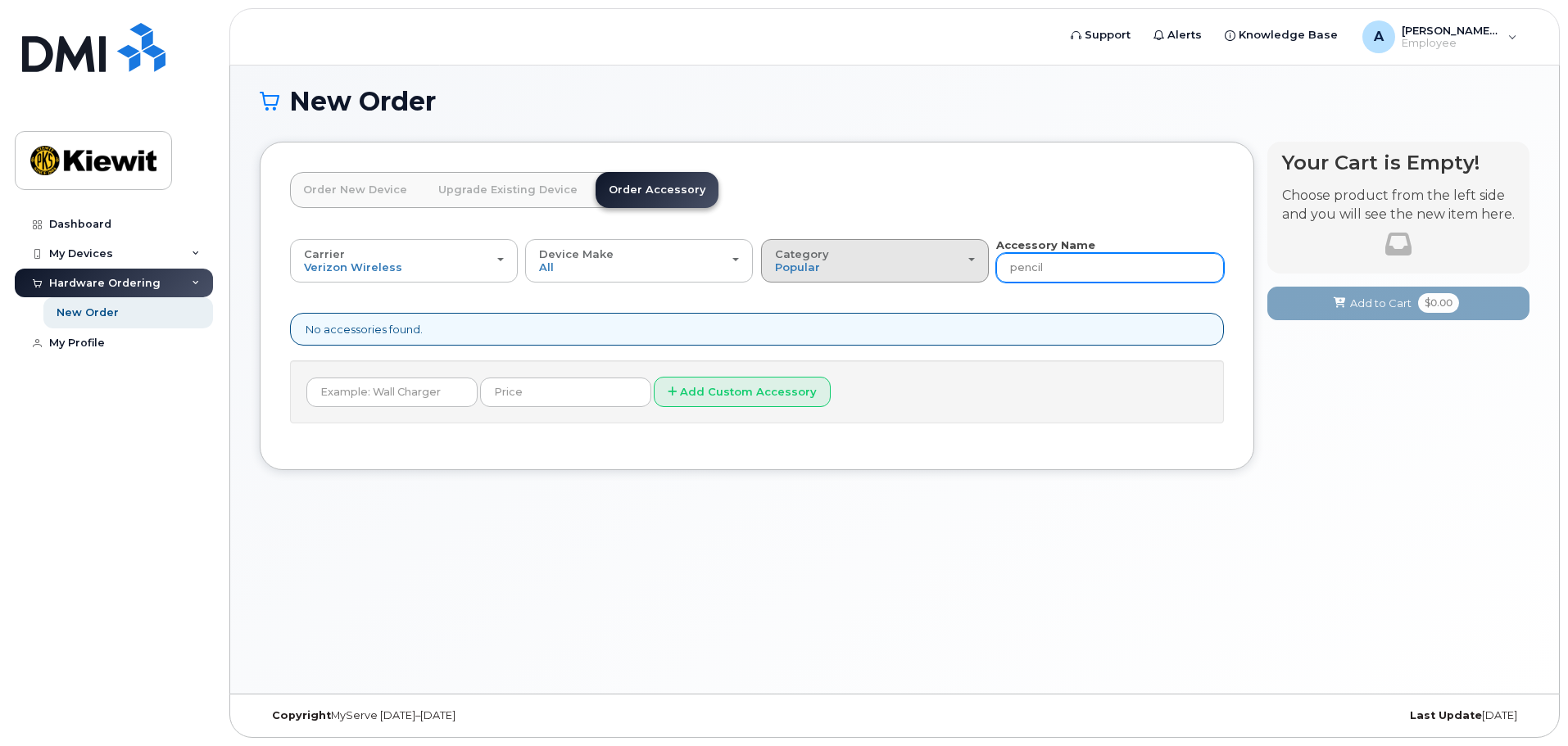
drag, startPoint x: 1051, startPoint y: 267, endPoint x: 968, endPoint y: 267, distance: 83.0
click at [968, 267] on div "Carrier Verizon Wireless T-Mobile AT&T Wireless Verizon Wireless T-Mobile AT&T …" at bounding box center [757, 259] width 934 height 45
type input "\"
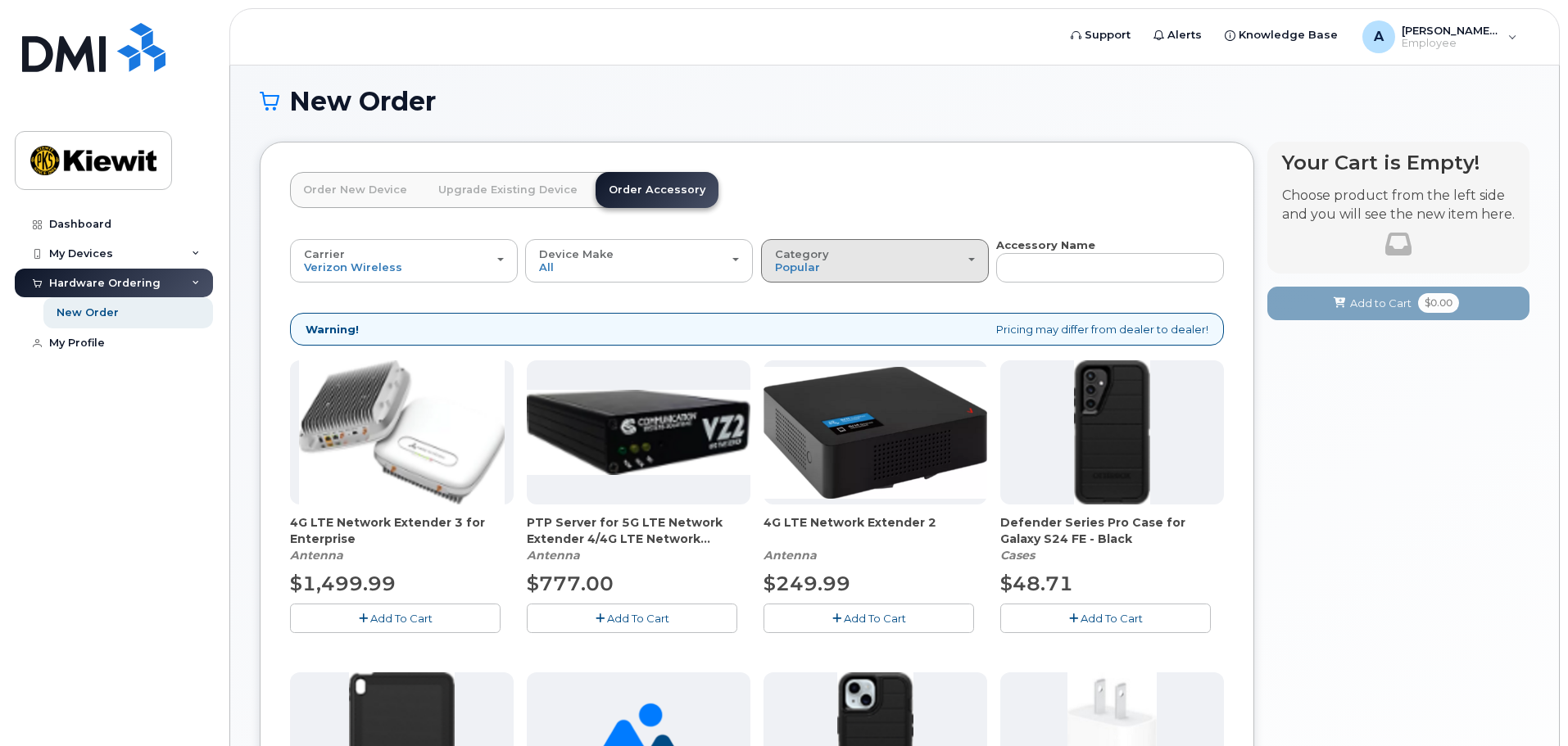
click at [974, 264] on div "Category Popular" at bounding box center [875, 260] width 200 height 25
click at [789, 299] on label "All" at bounding box center [783, 298] width 35 height 19
click at [0, 0] on input "All" at bounding box center [0, 0] width 0 height 0
click at [861, 267] on div "Category Popular" at bounding box center [875, 260] width 200 height 25
click at [790, 299] on label "All" at bounding box center [783, 298] width 35 height 19
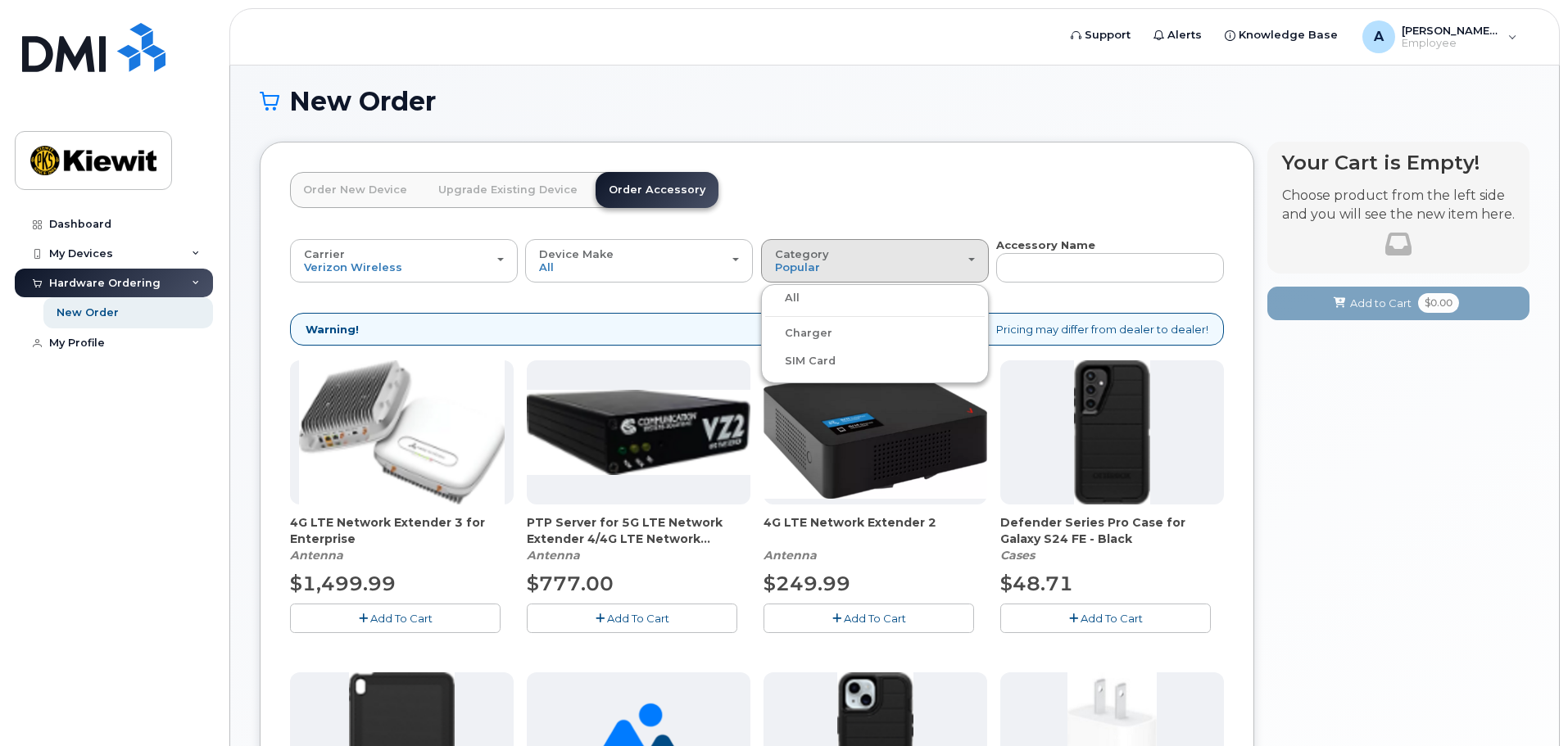
click at [0, 0] on input "All" at bounding box center [0, 0] width 0 height 0
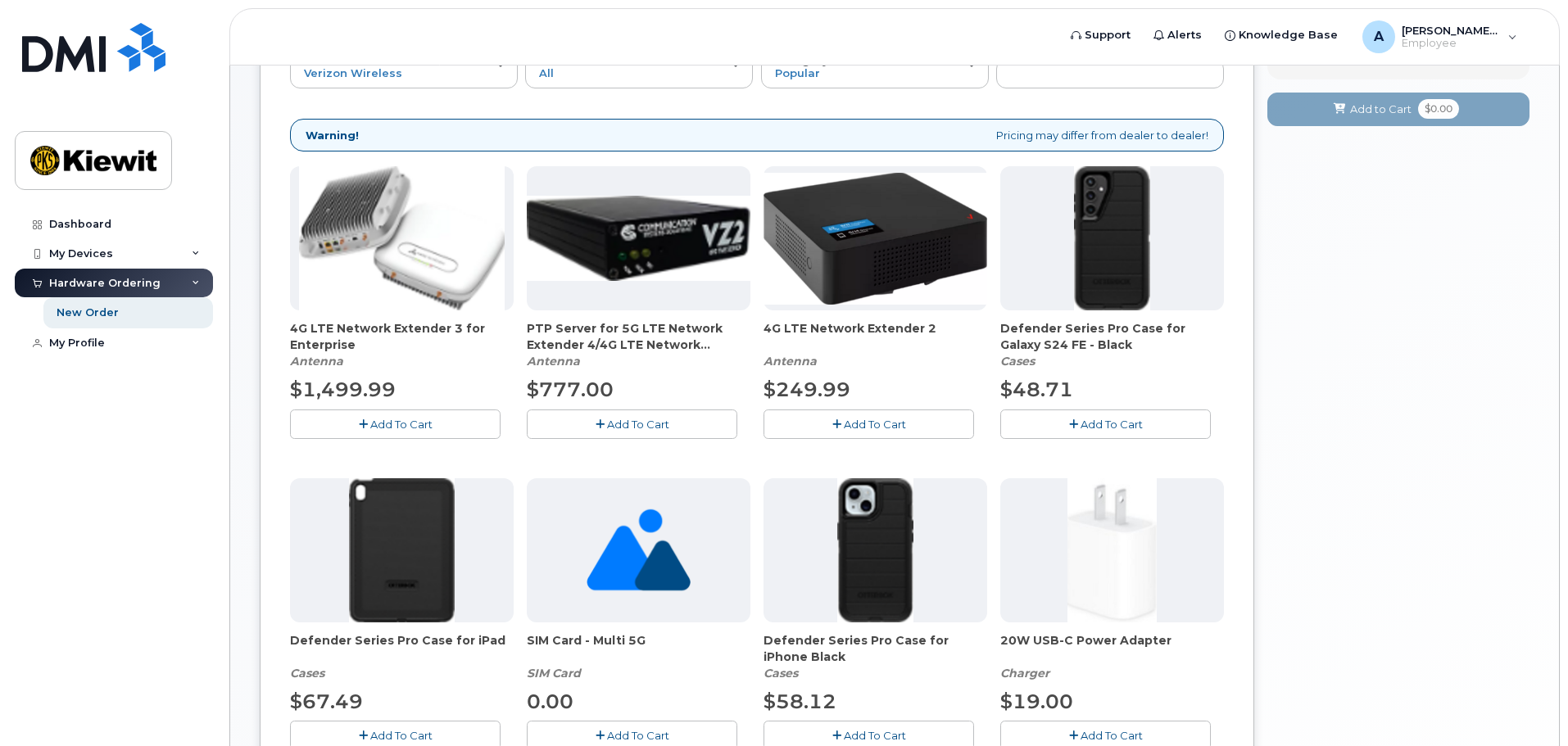
scroll to position [0, 0]
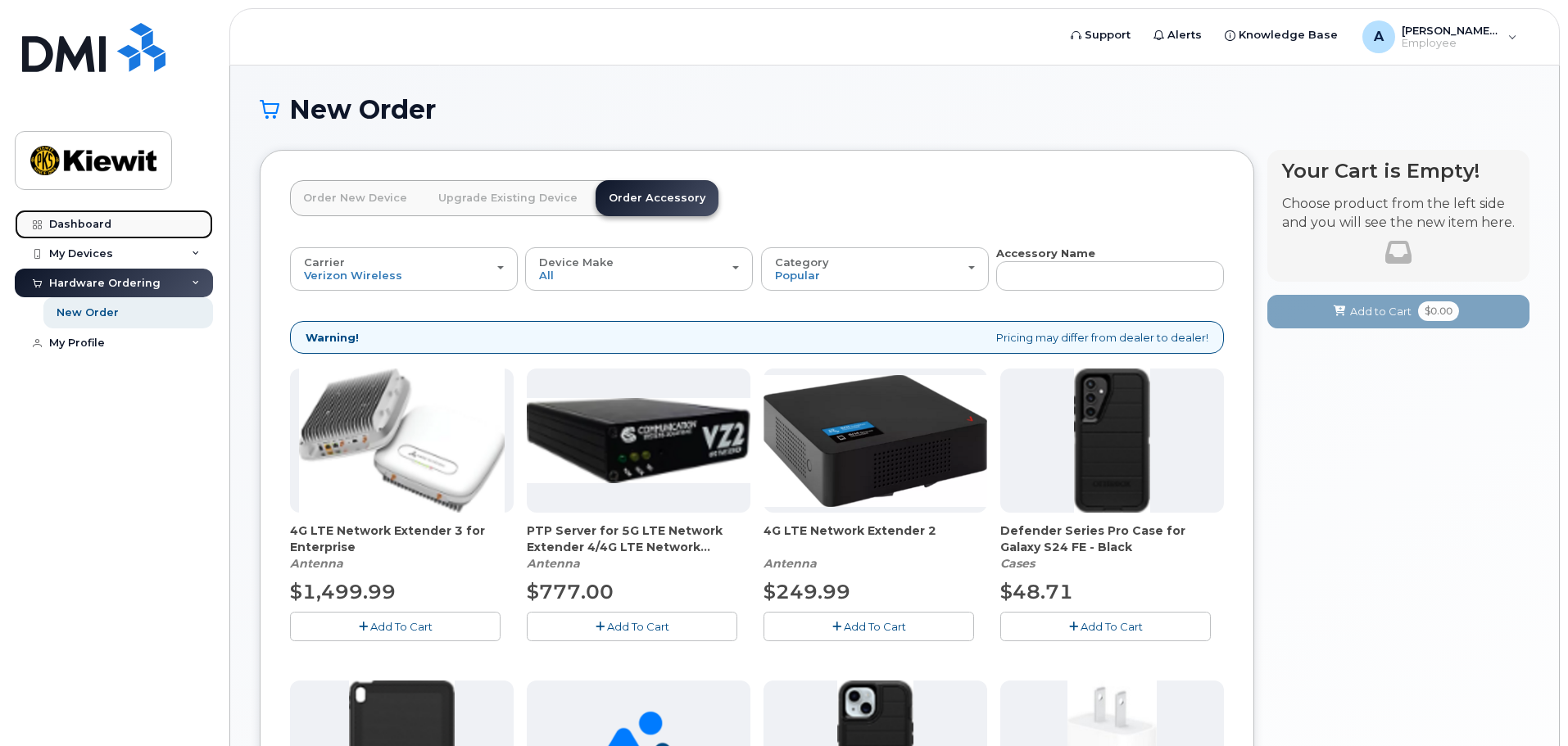
click at [65, 223] on div "Dashboard" at bounding box center [80, 225] width 62 height 13
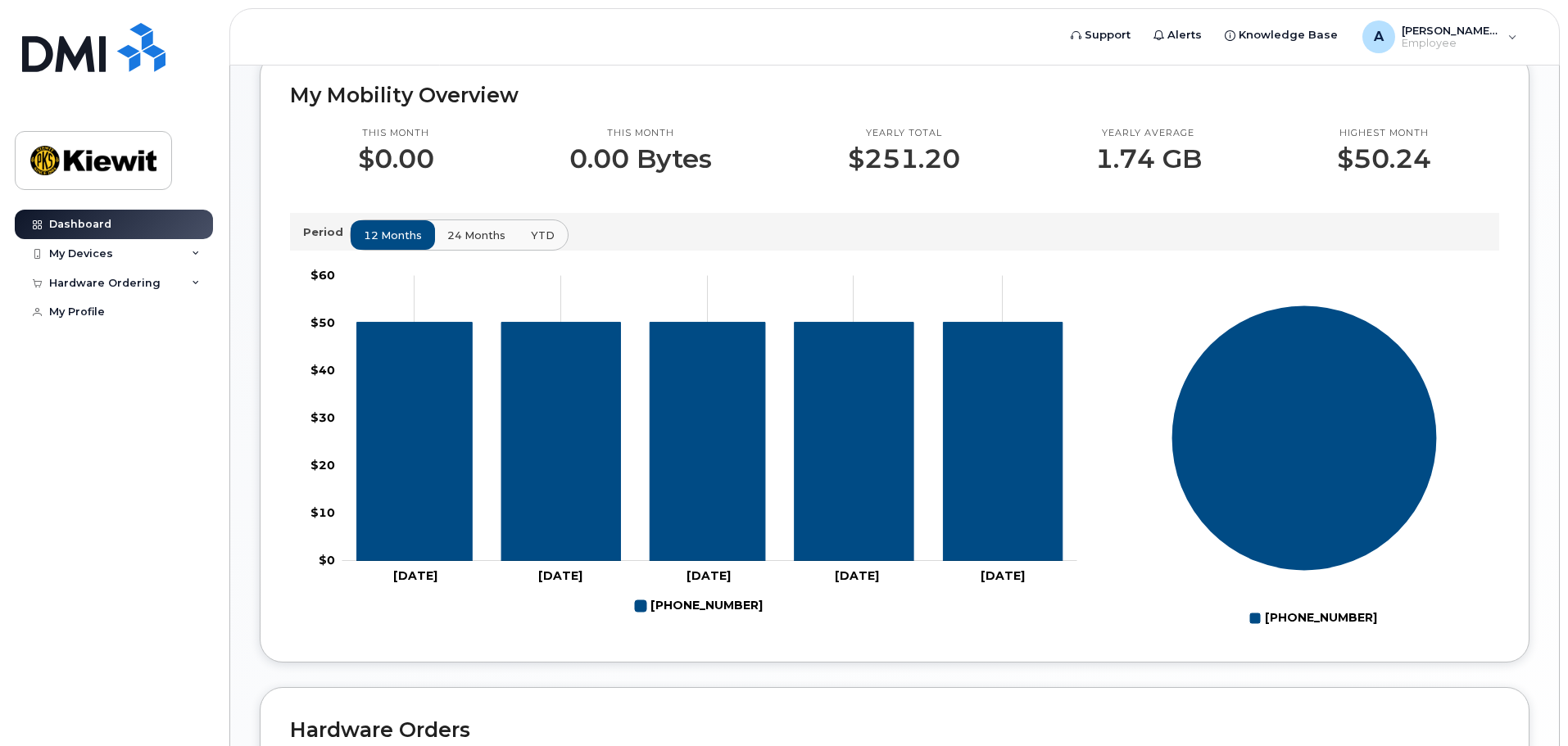
scroll to position [422, 0]
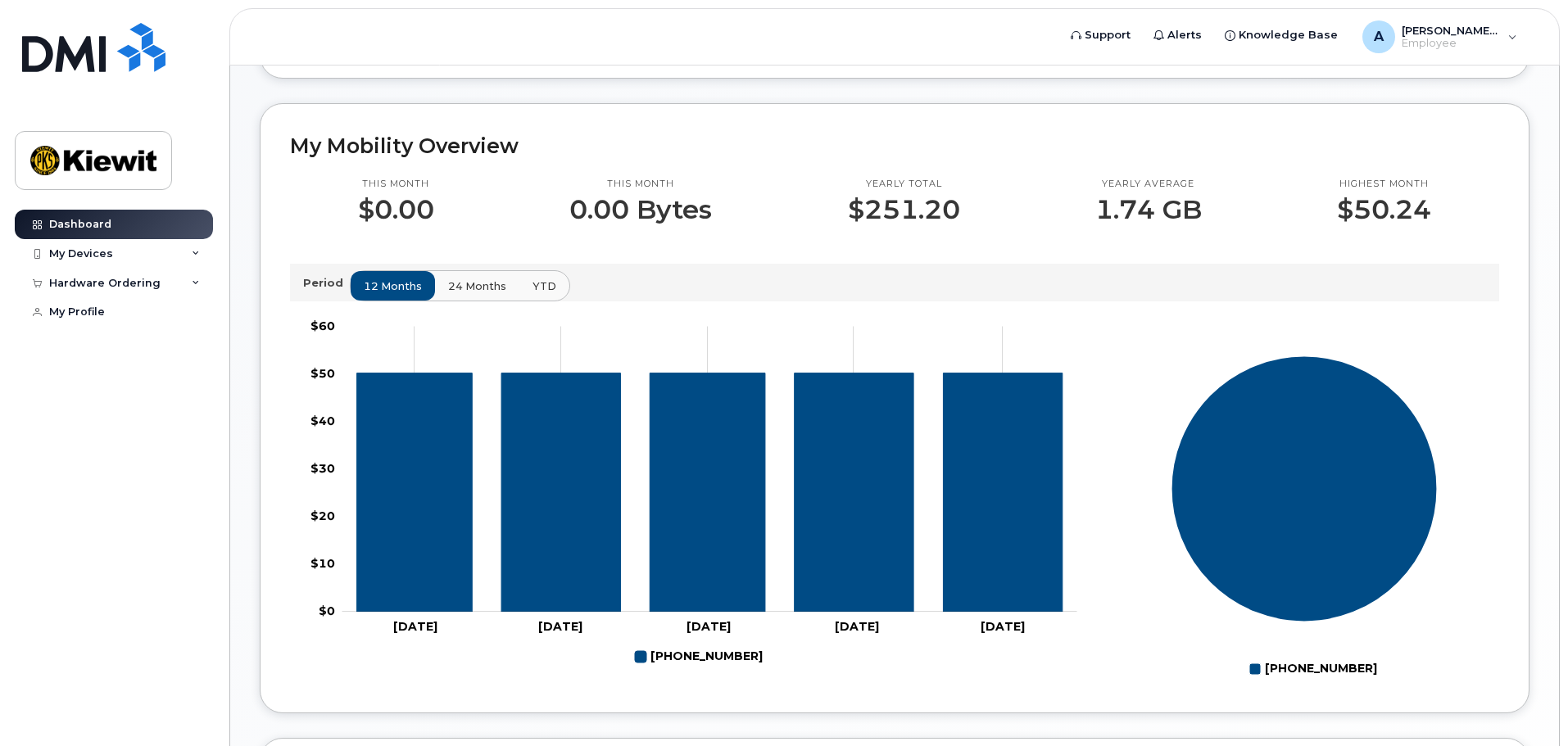
click at [470, 286] on span "24 months" at bounding box center [477, 286] width 59 height 15
click at [537, 292] on span "YTD" at bounding box center [543, 286] width 24 height 15
click at [382, 286] on span "12 months" at bounding box center [394, 286] width 59 height 15
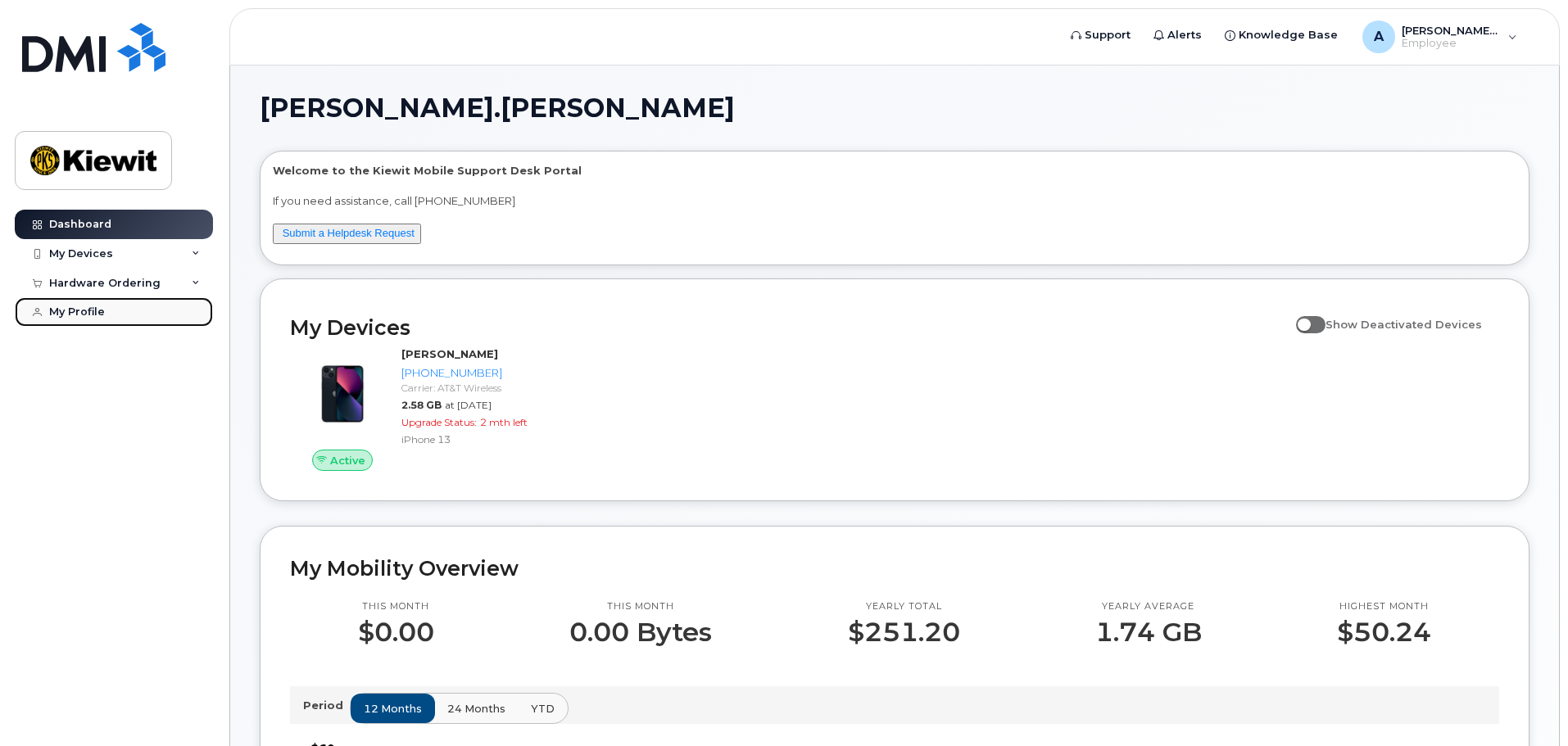
click at [76, 315] on div "My Profile" at bounding box center [77, 312] width 56 height 13
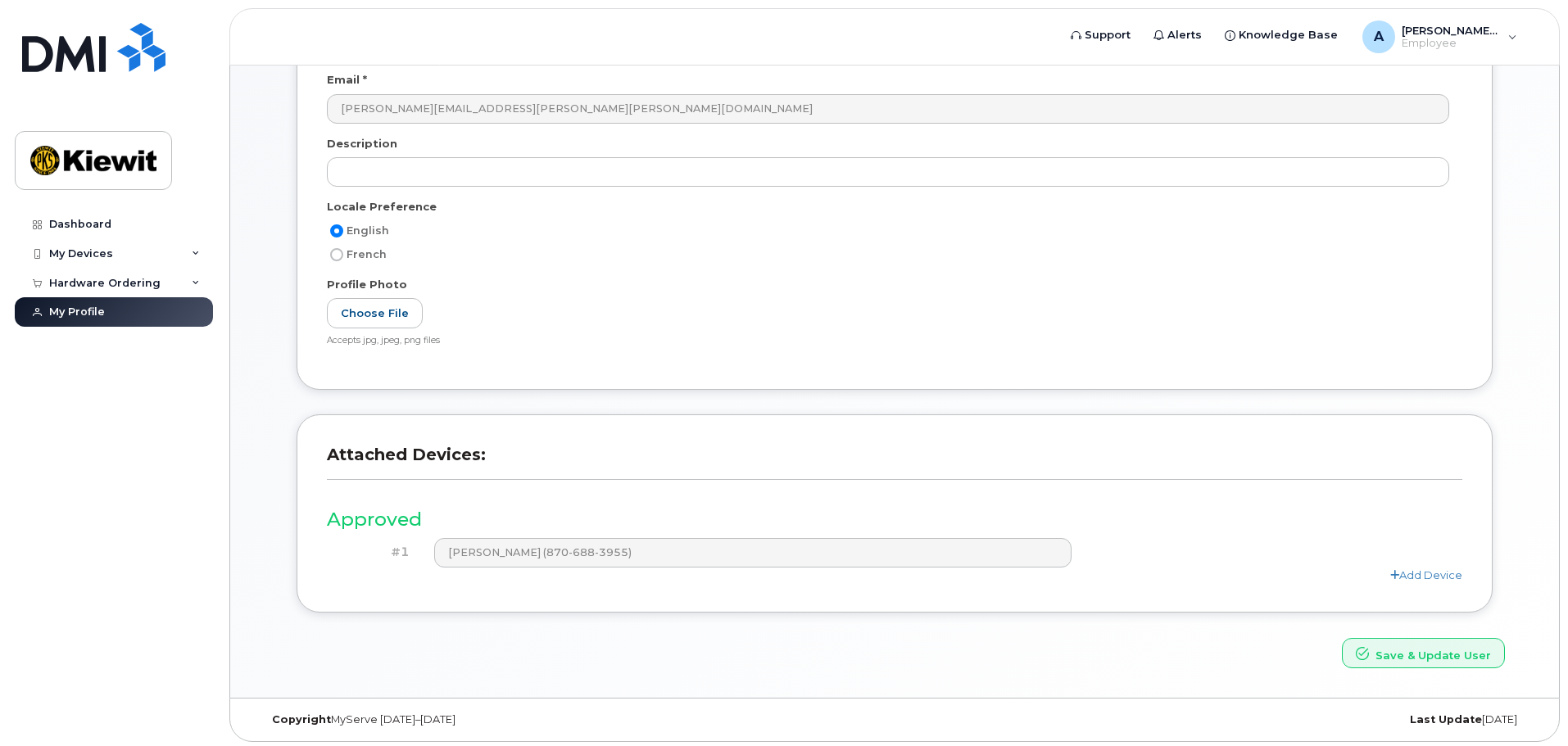
scroll to position [227, 0]
click at [299, 627] on div "Attached Devices: Approved #1 ANDREW WILDISH (870-688-3955) Add Device" at bounding box center [894, 521] width 1220 height 223
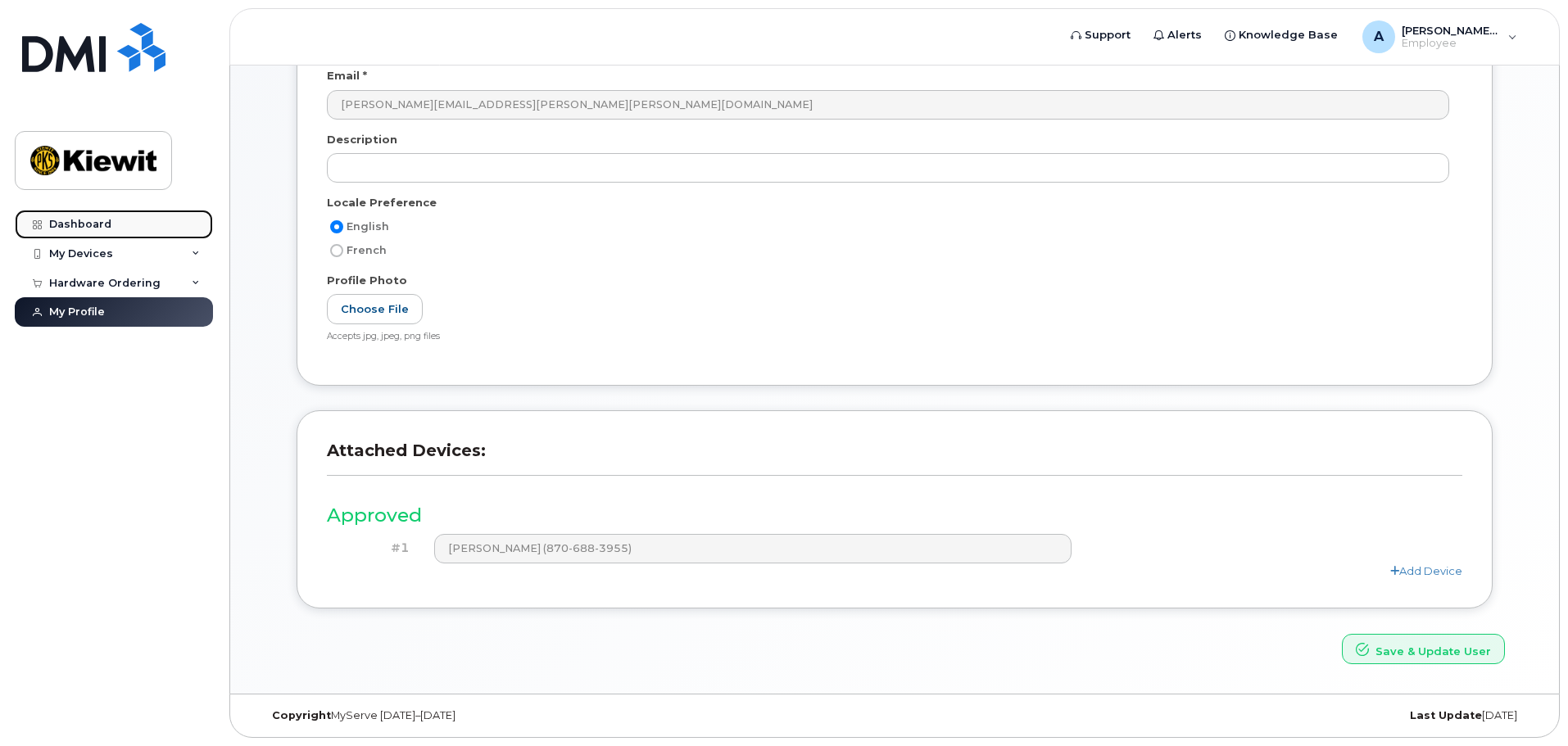
click at [125, 216] on link "Dashboard" at bounding box center [113, 224] width 198 height 30
